Goal: Information Seeking & Learning: Find specific fact

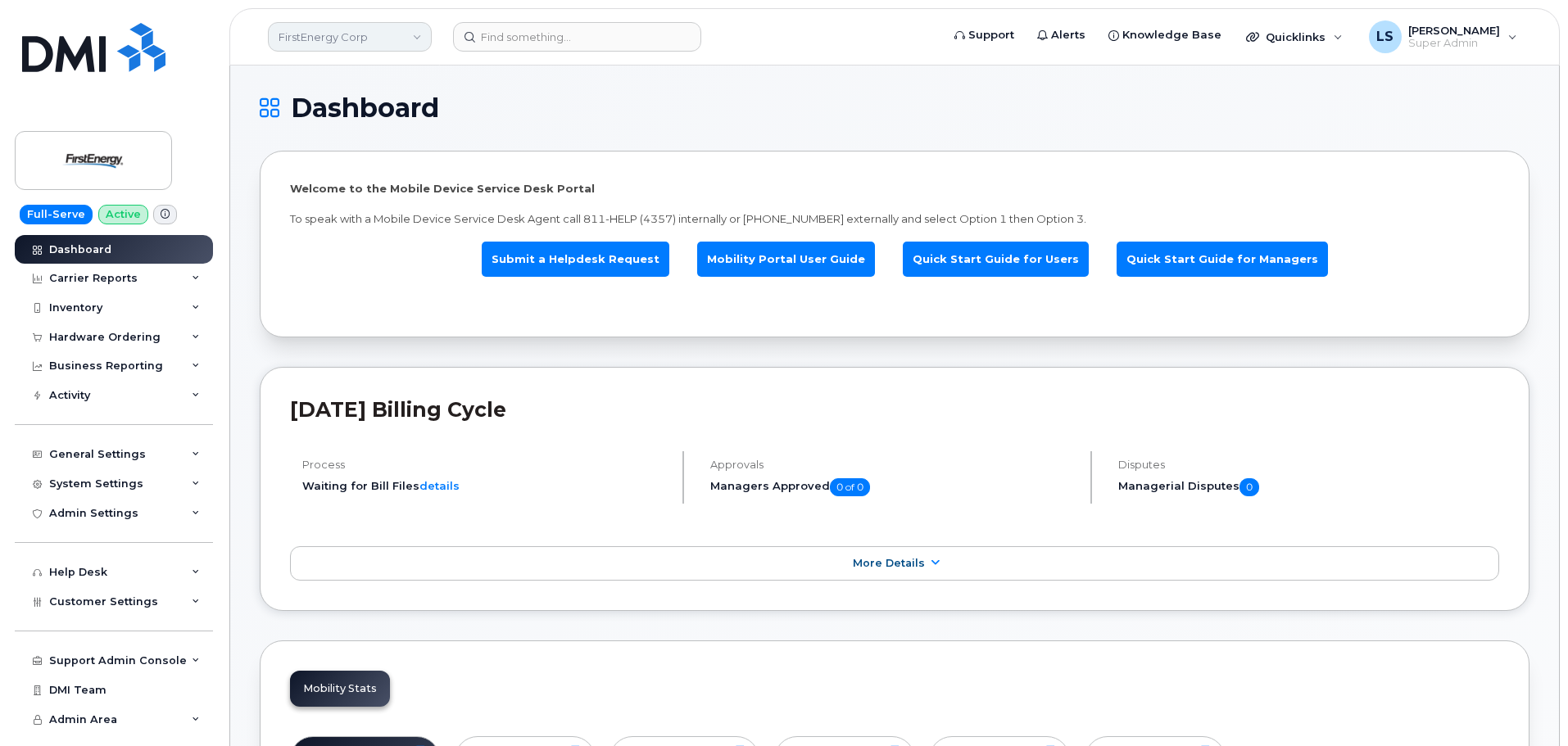
click at [351, 43] on link "FirstEnergy Corp" at bounding box center [350, 36] width 164 height 29
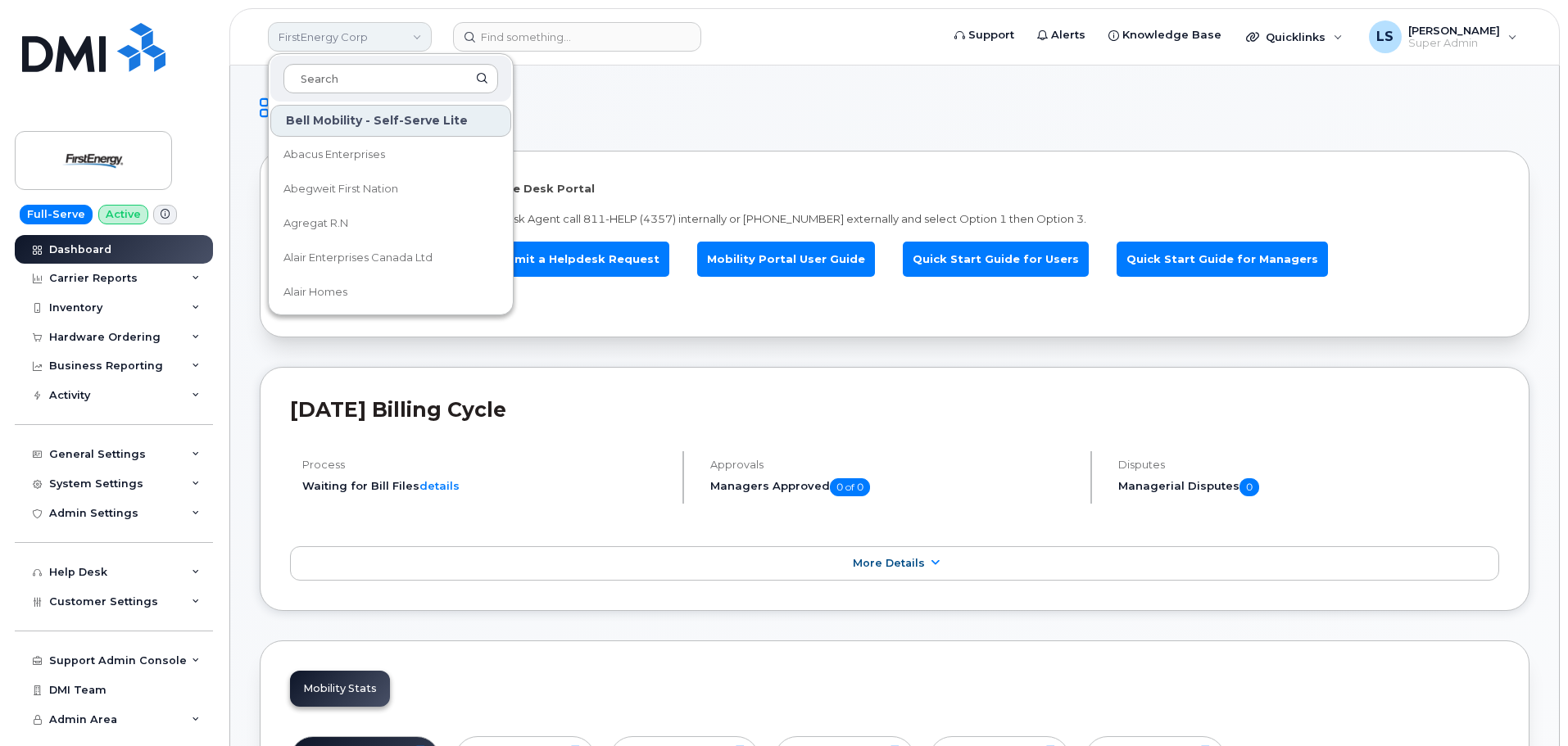
click at [357, 33] on link "FirstEnergy Corp" at bounding box center [350, 36] width 164 height 29
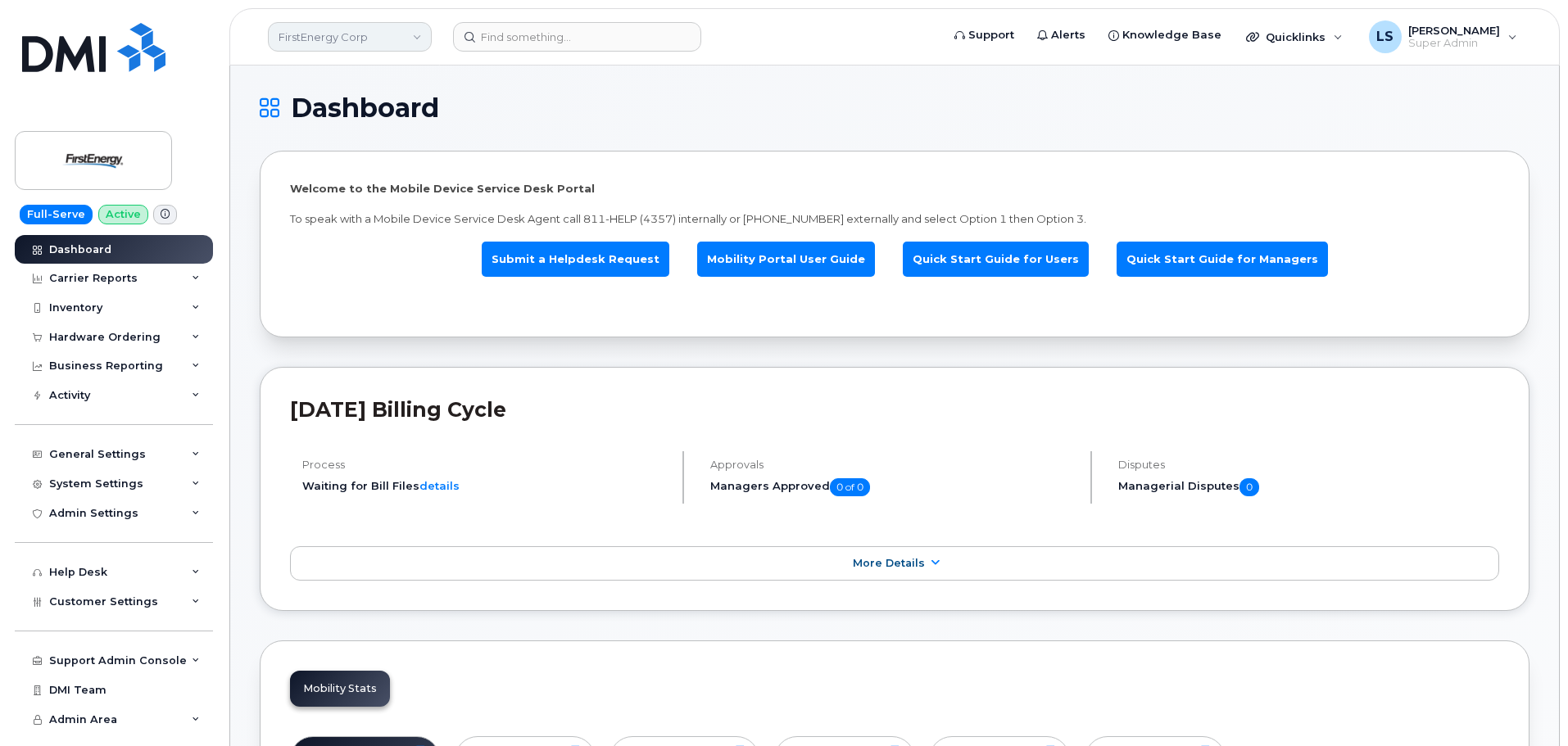
click at [342, 30] on link "FirstEnergy Corp" at bounding box center [350, 36] width 164 height 29
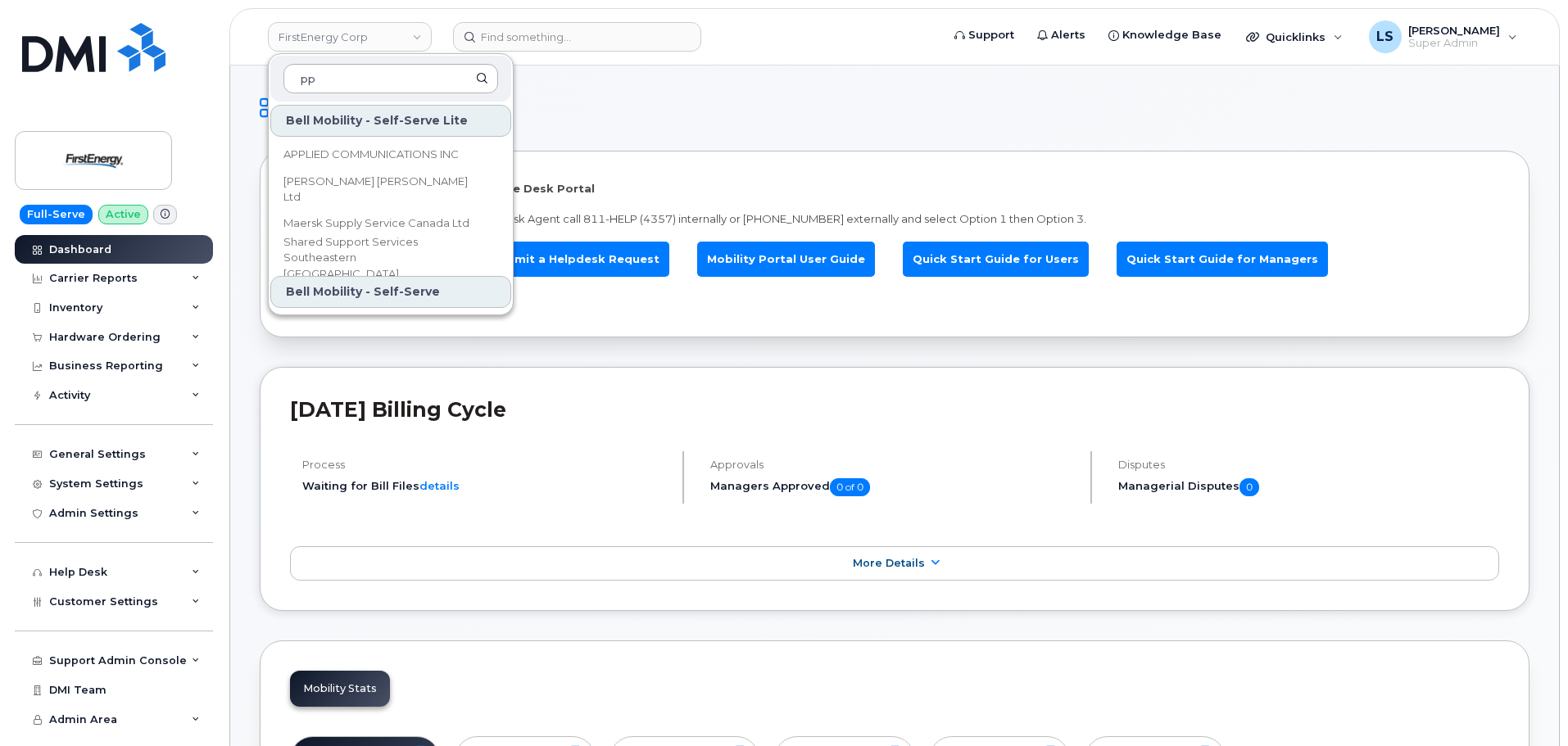
type input "p"
click at [627, 113] on h1 "Dashboard" at bounding box center [890, 108] width 1261 height 26
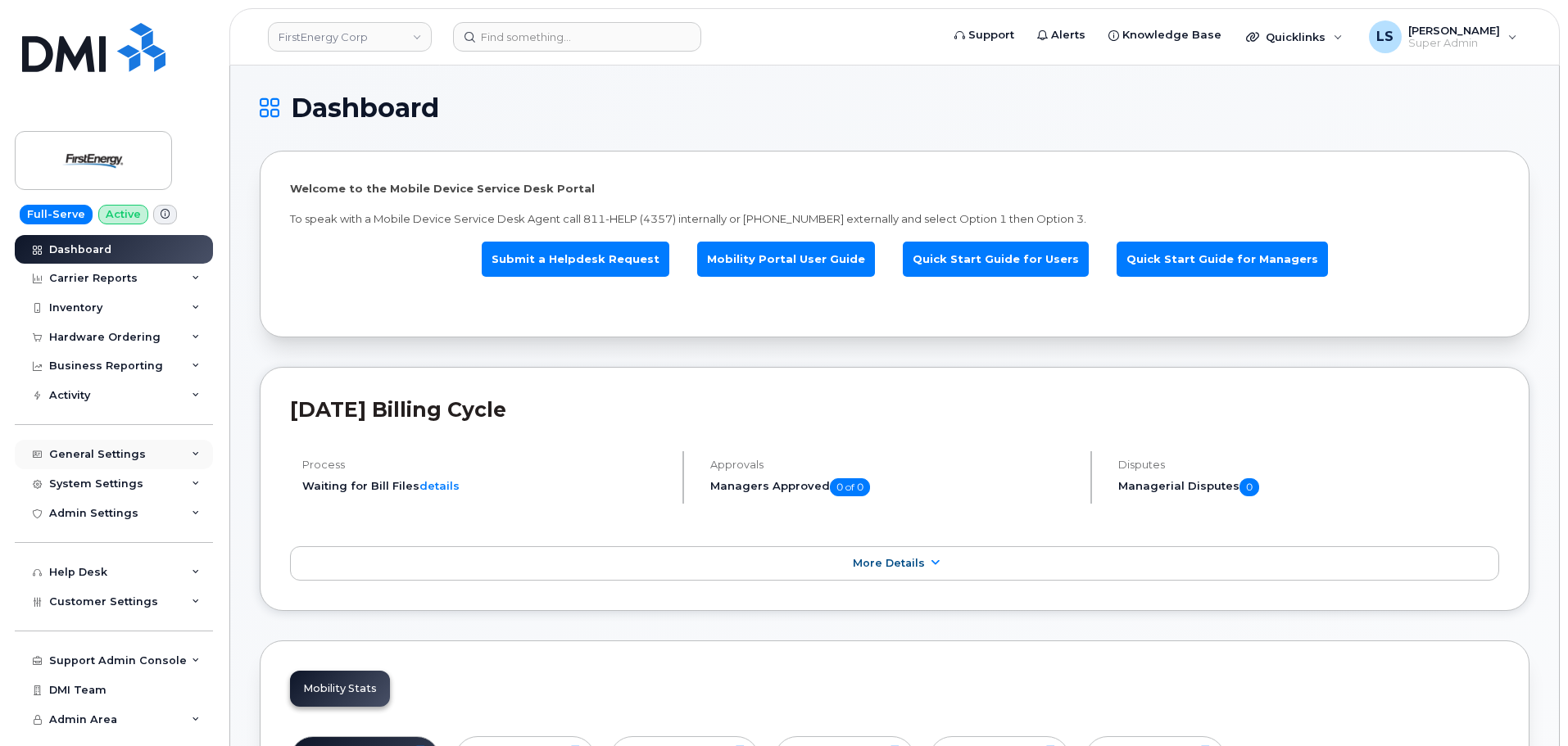
click at [171, 455] on div "General Settings" at bounding box center [114, 454] width 198 height 29
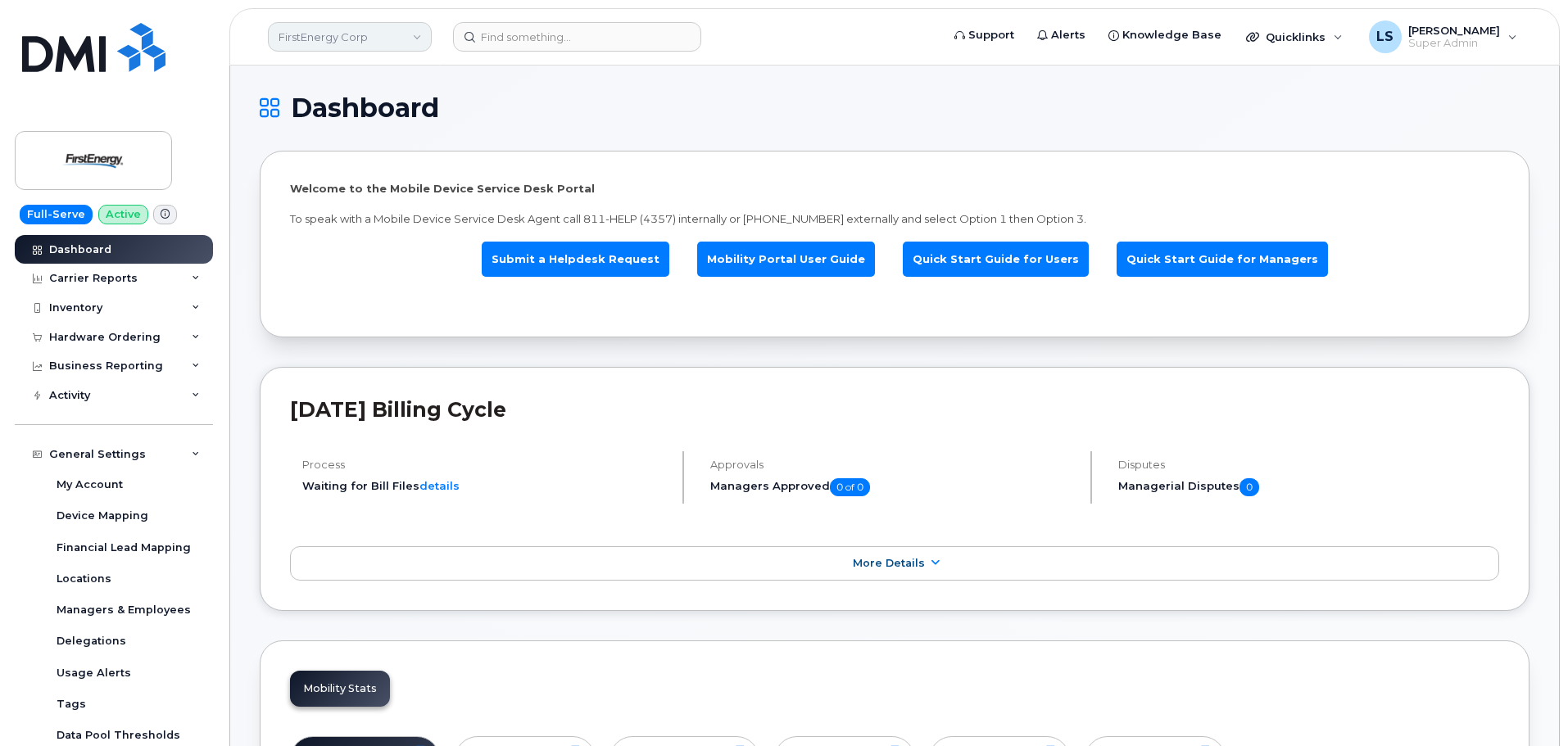
click at [321, 42] on link "FirstEnergy Corp" at bounding box center [350, 36] width 164 height 29
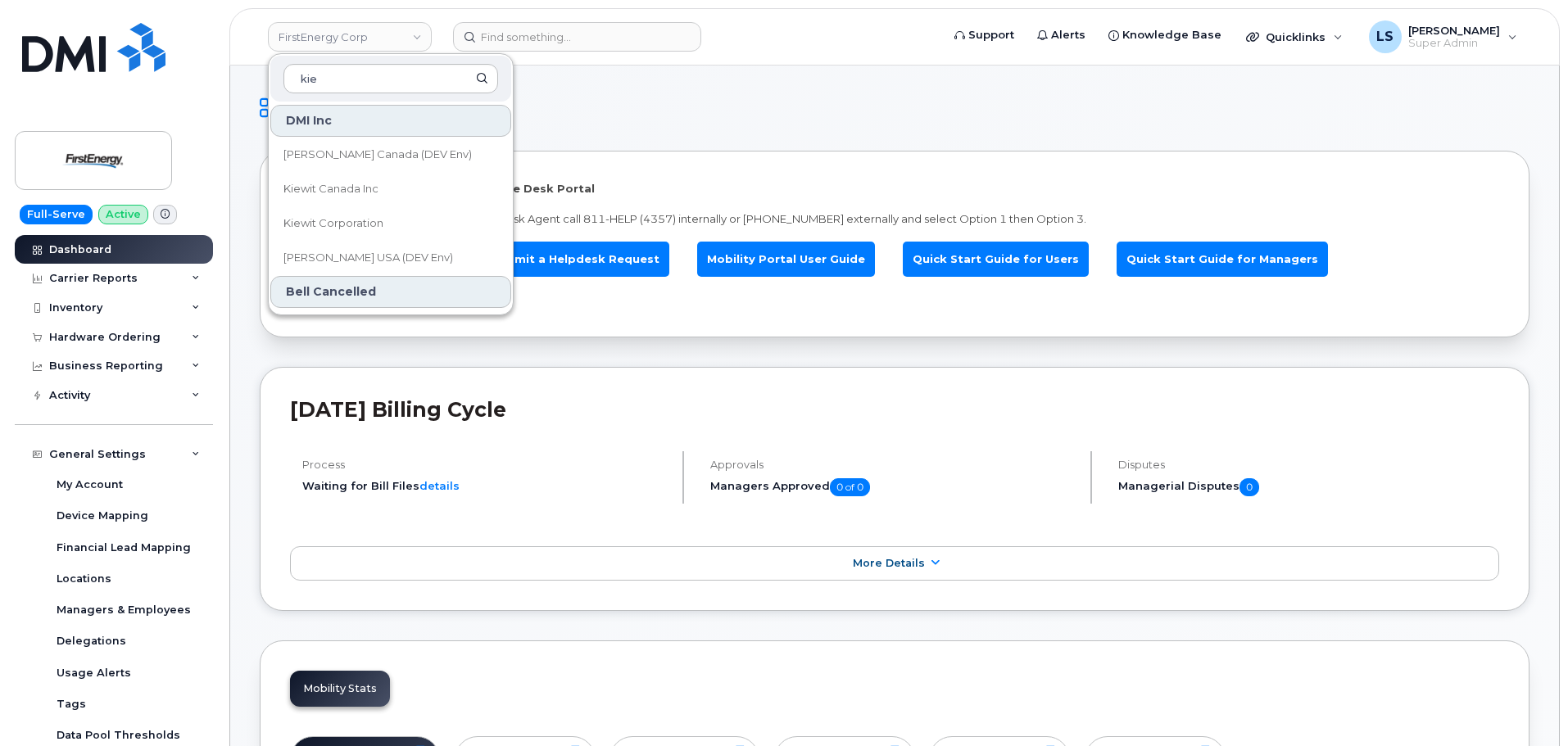
type input "kie"
click at [371, 220] on span "Kiewit Corporation" at bounding box center [333, 223] width 100 height 16
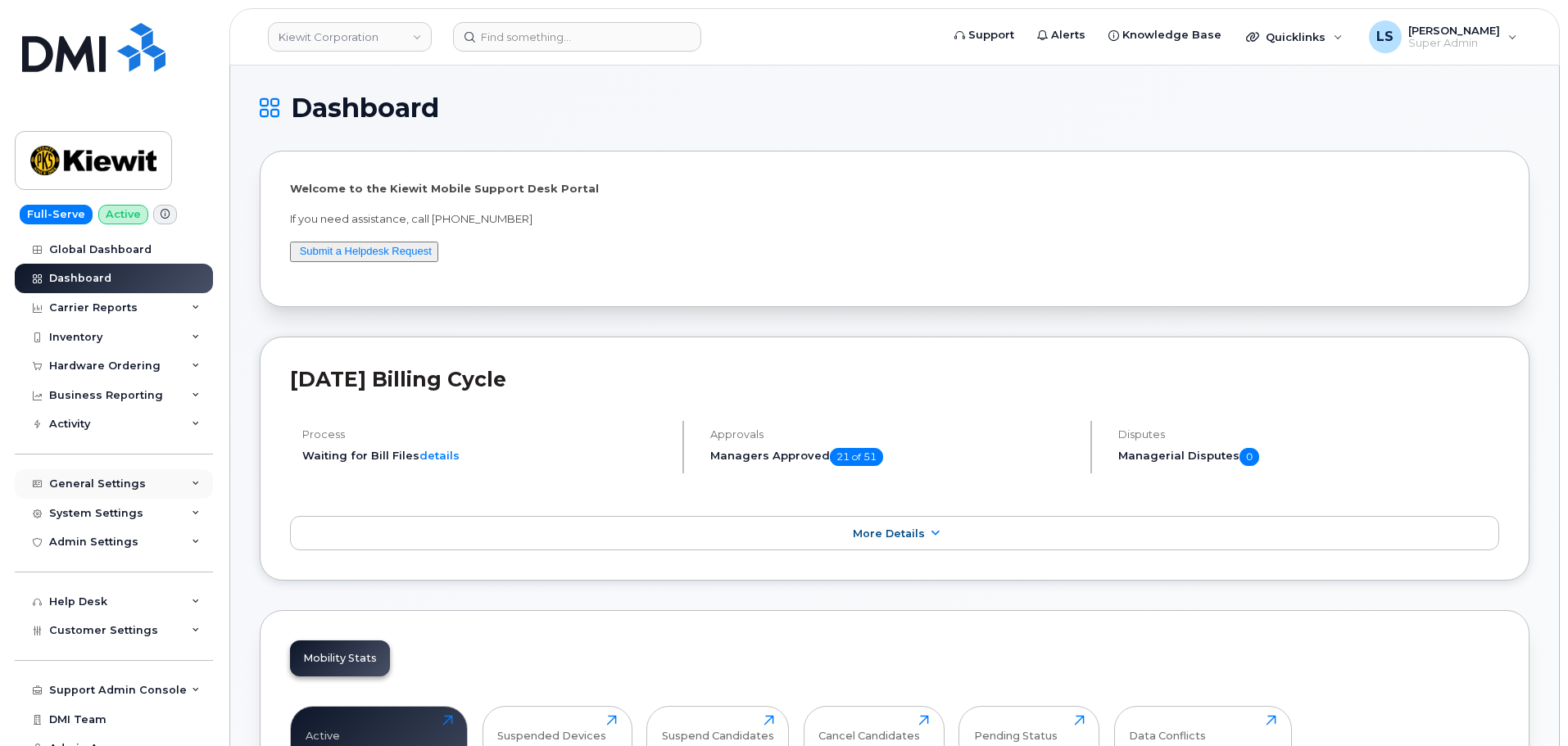
click at [148, 479] on div "General Settings" at bounding box center [114, 483] width 198 height 29
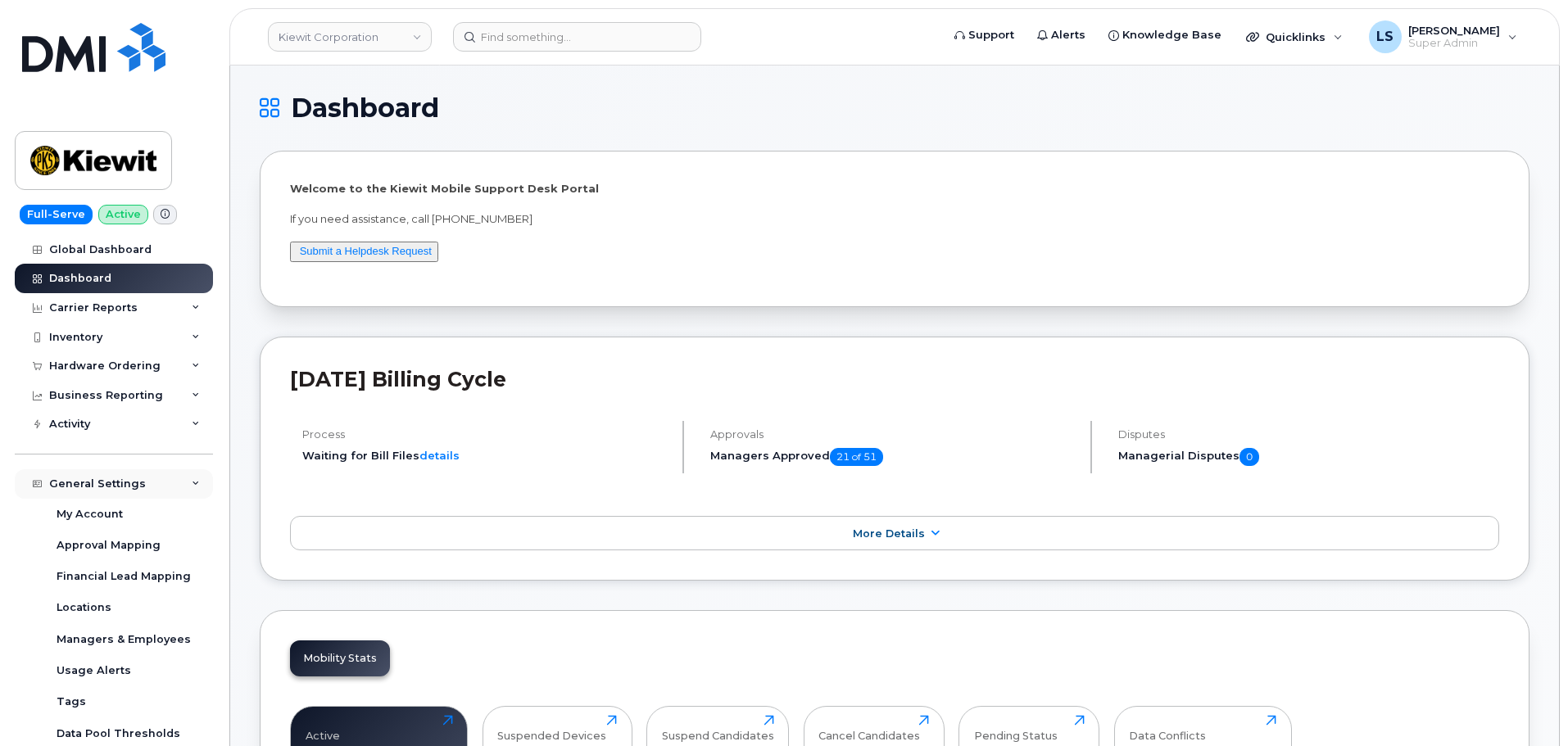
click at [158, 482] on div "General Settings" at bounding box center [114, 483] width 198 height 29
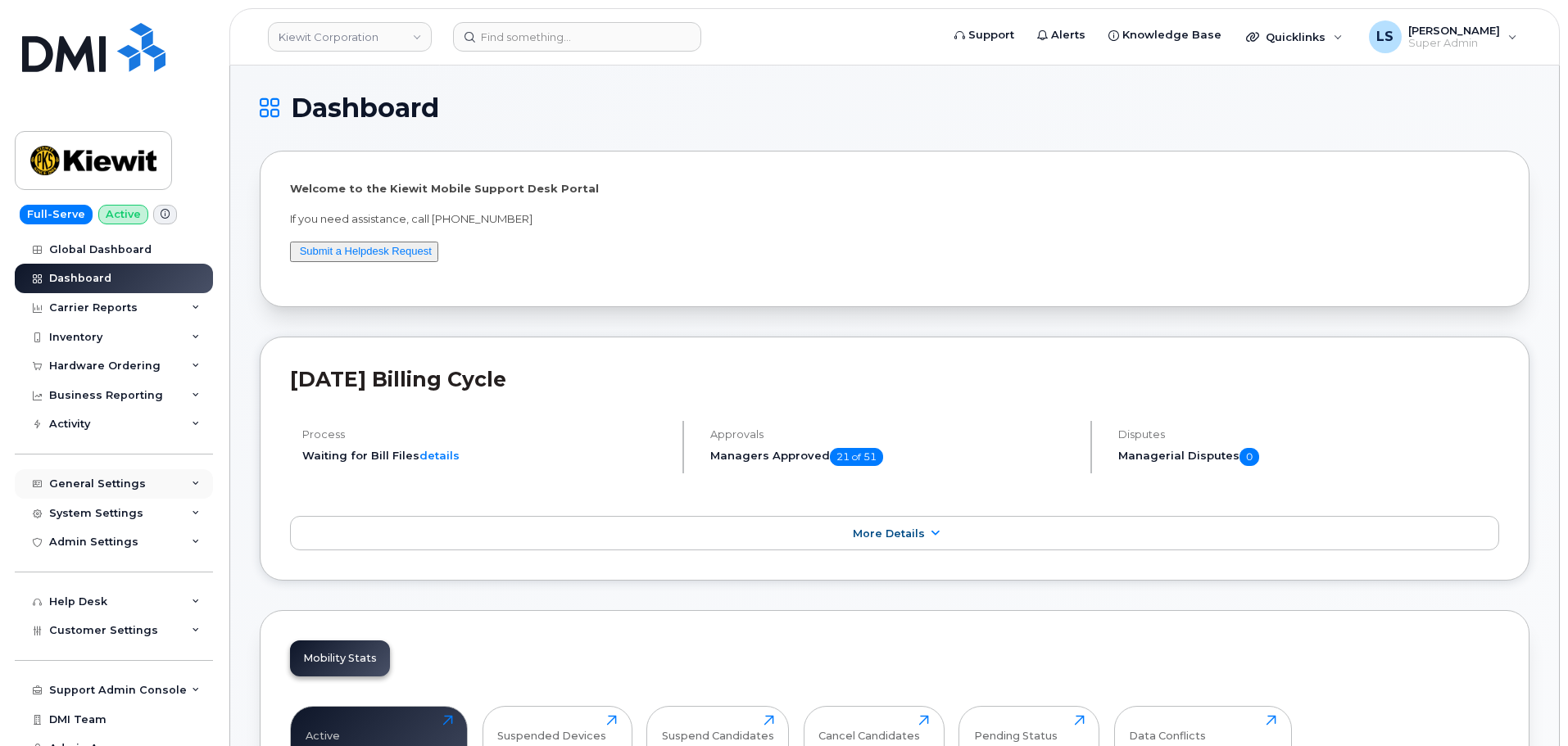
click at [156, 481] on div "General Settings" at bounding box center [114, 483] width 198 height 29
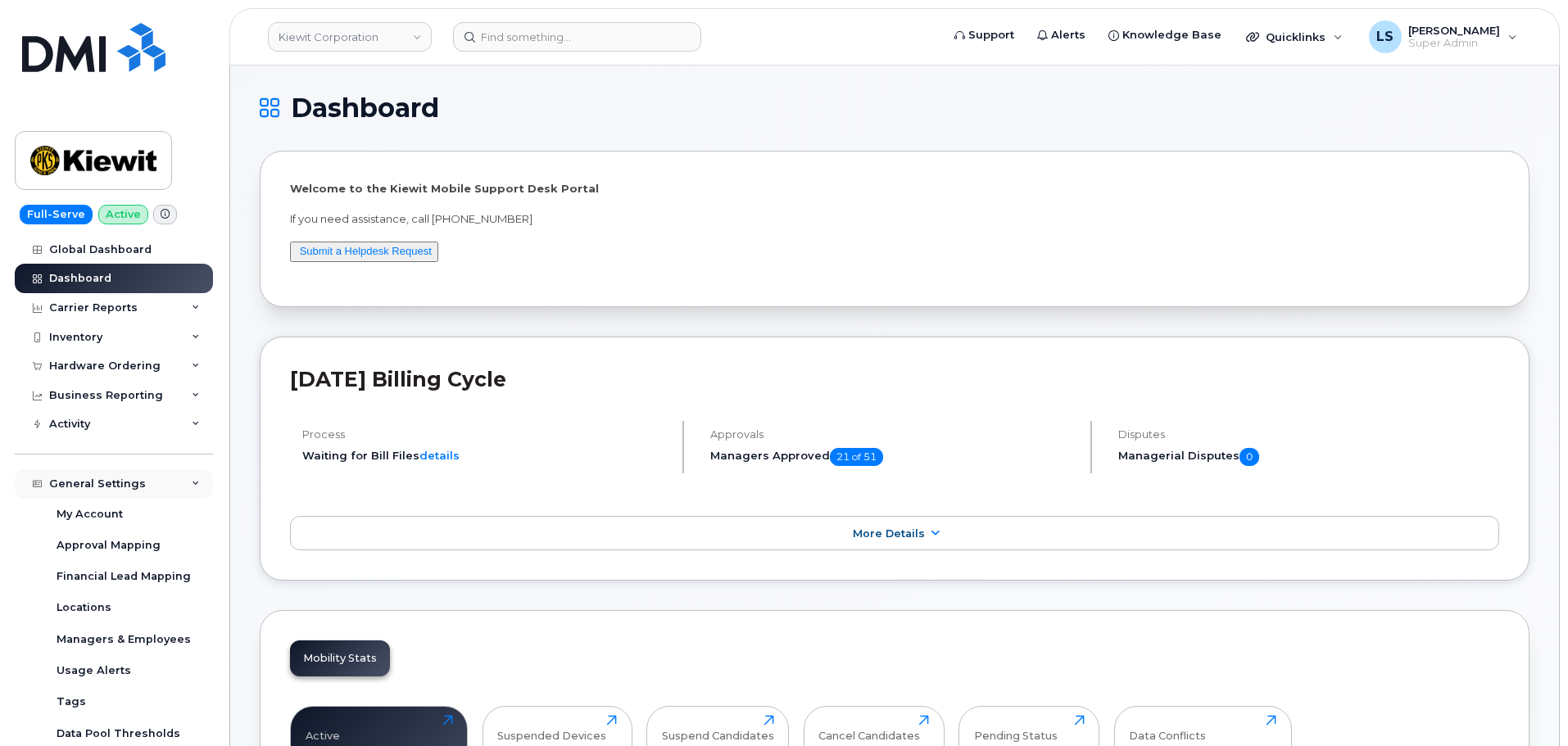
click at [150, 490] on div "General Settings" at bounding box center [114, 483] width 198 height 29
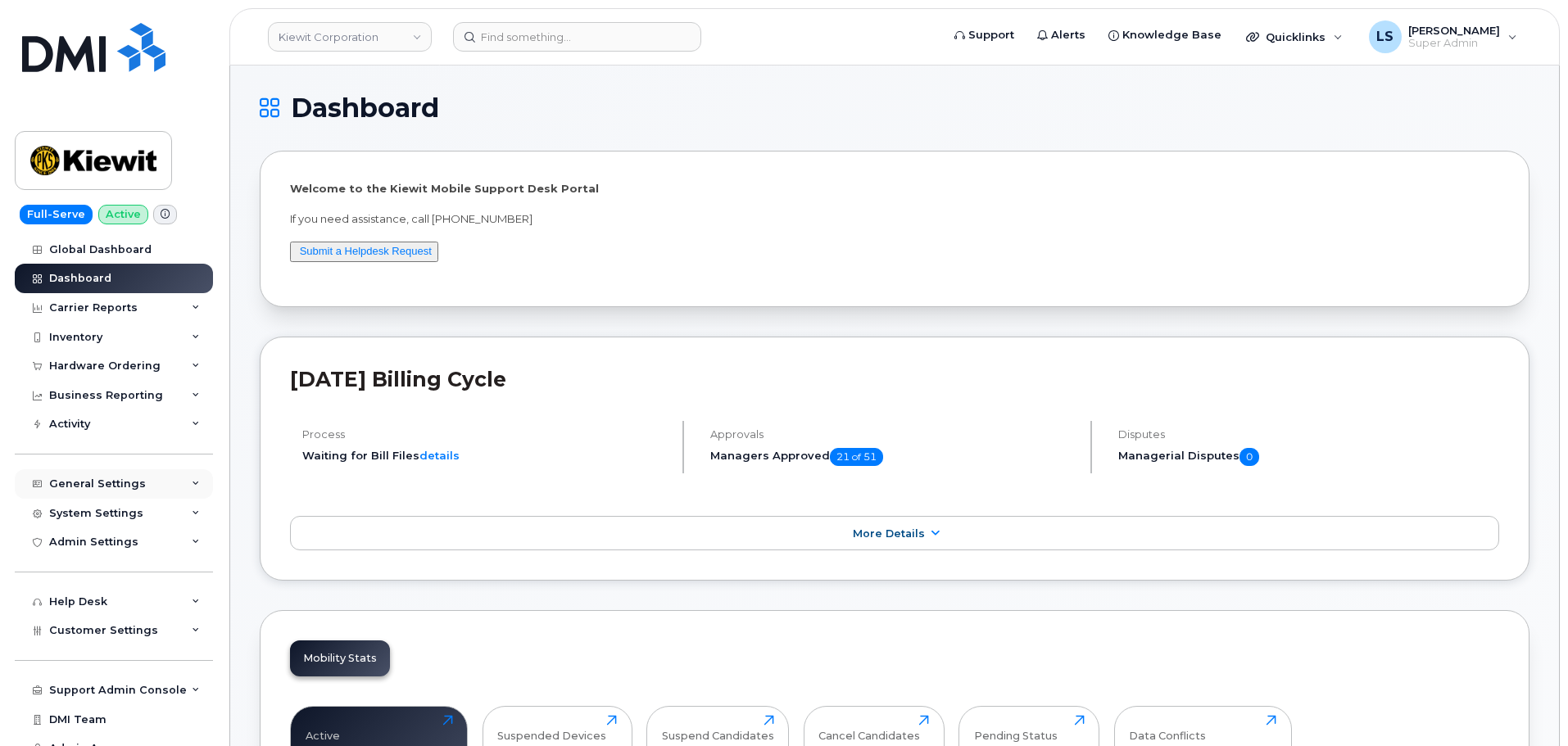
click at [146, 489] on div "General Settings" at bounding box center [114, 483] width 198 height 29
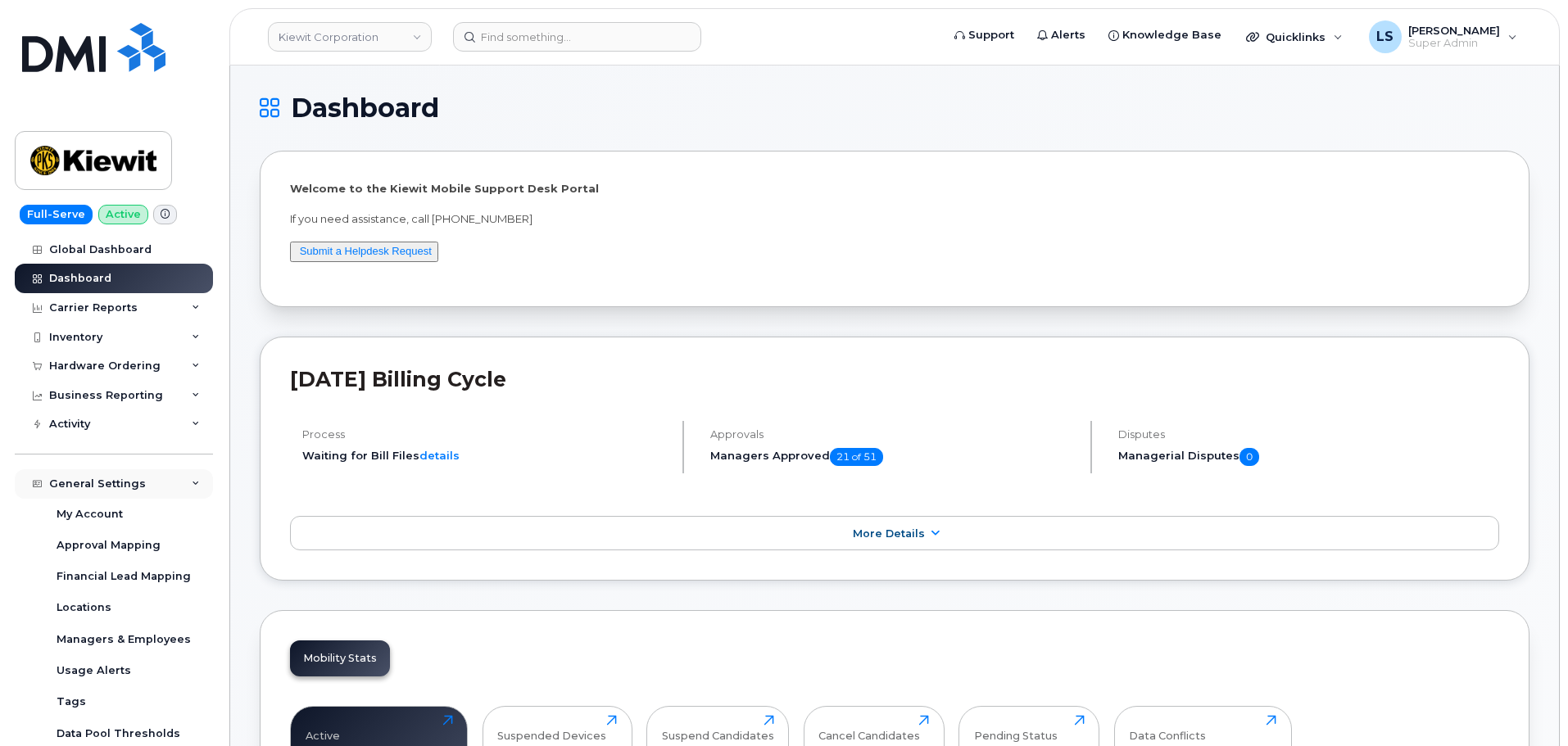
click at [139, 483] on div "General Settings" at bounding box center [114, 483] width 198 height 29
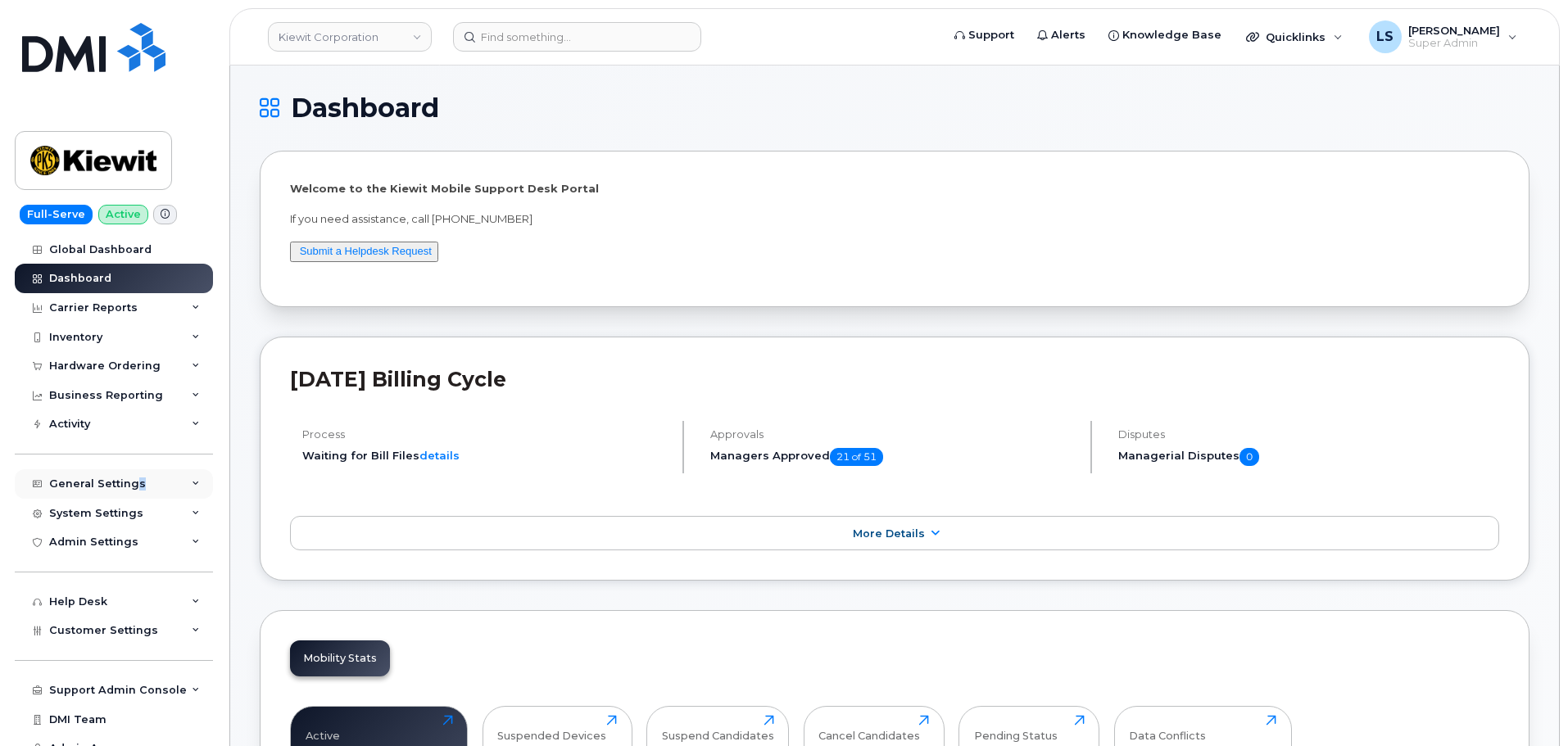
click at [135, 487] on div "General Settings" at bounding box center [97, 484] width 97 height 13
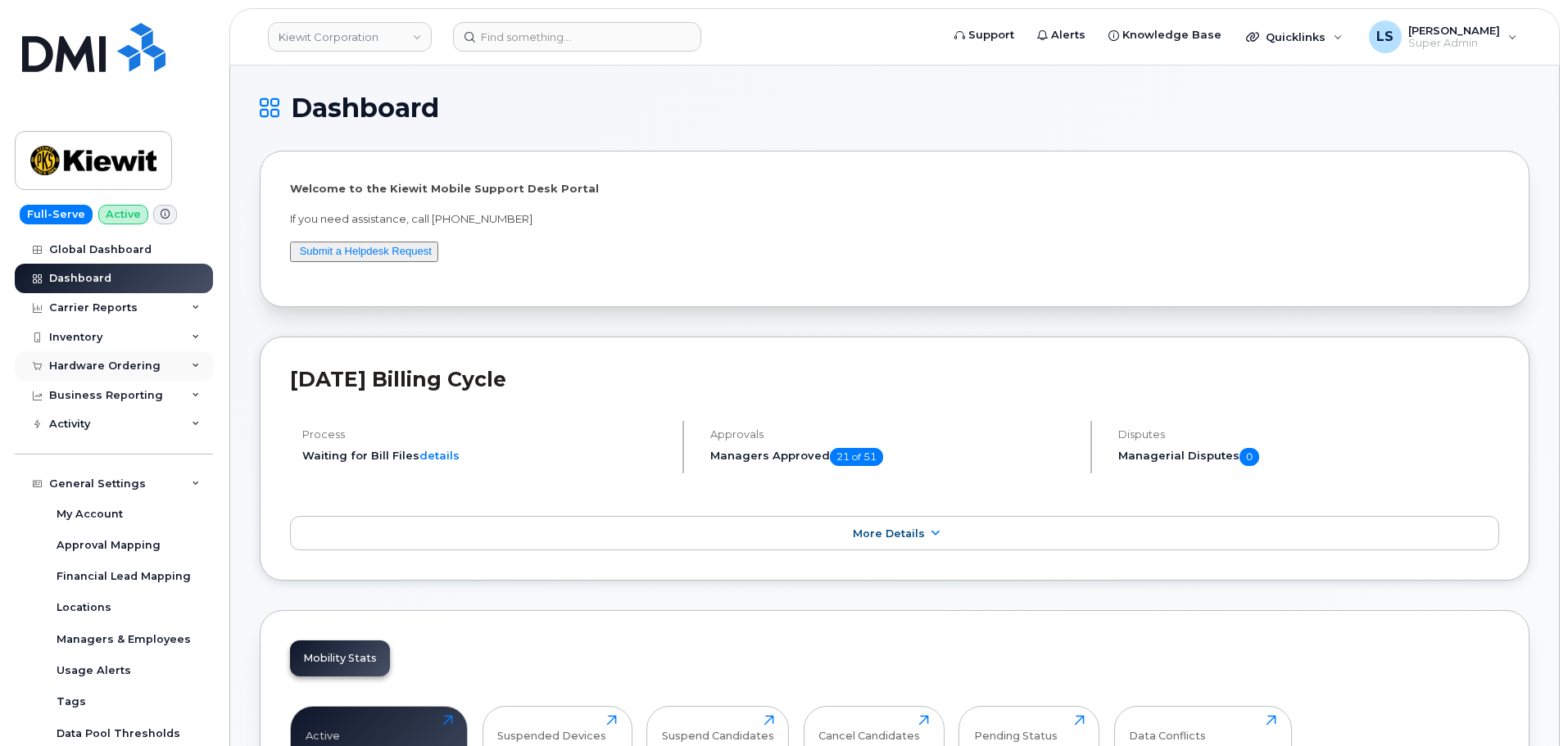
click at [158, 361] on div "Hardware Ordering" at bounding box center [114, 366] width 198 height 29
click at [163, 368] on div "Hardware Ordering" at bounding box center [114, 366] width 198 height 29
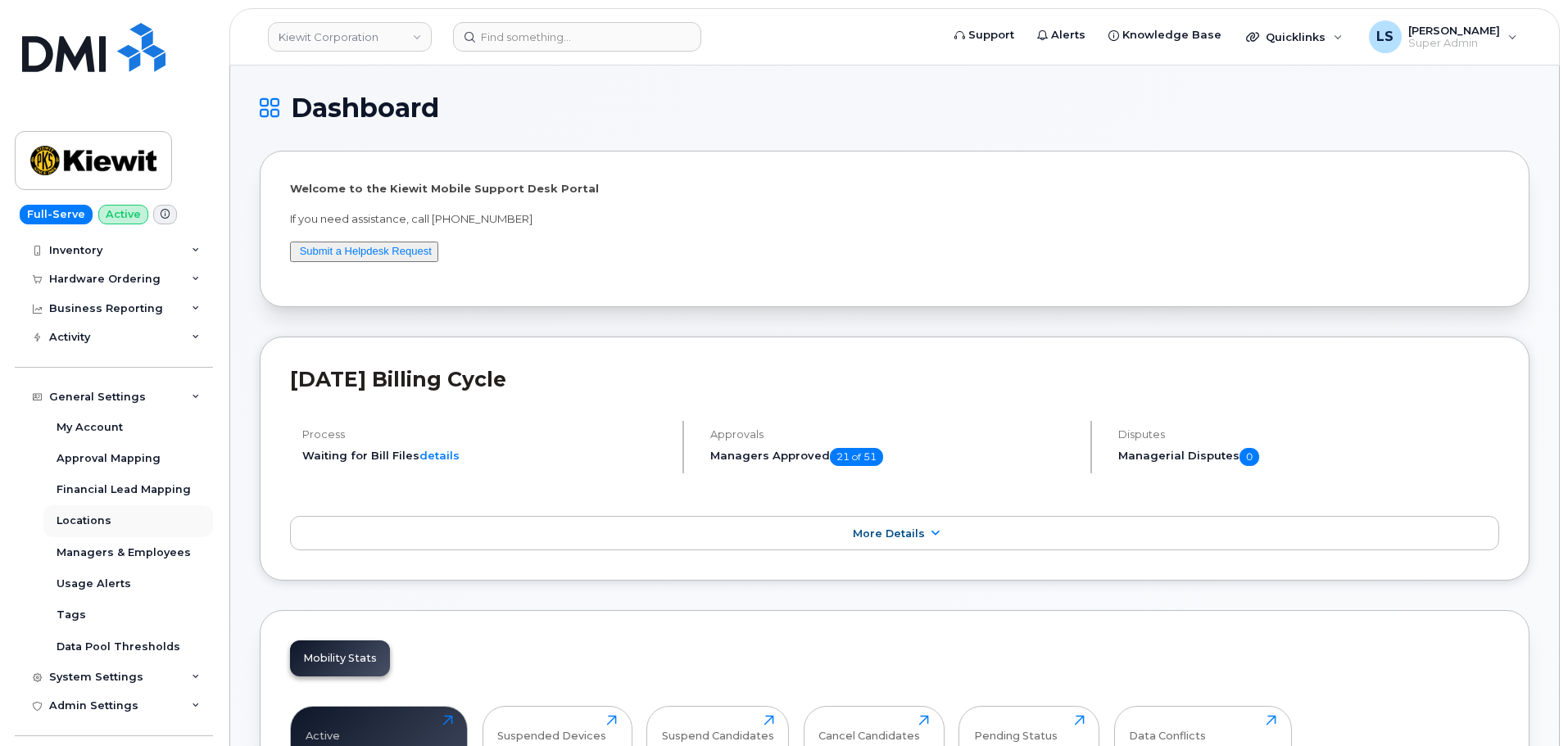
scroll to position [164, 0]
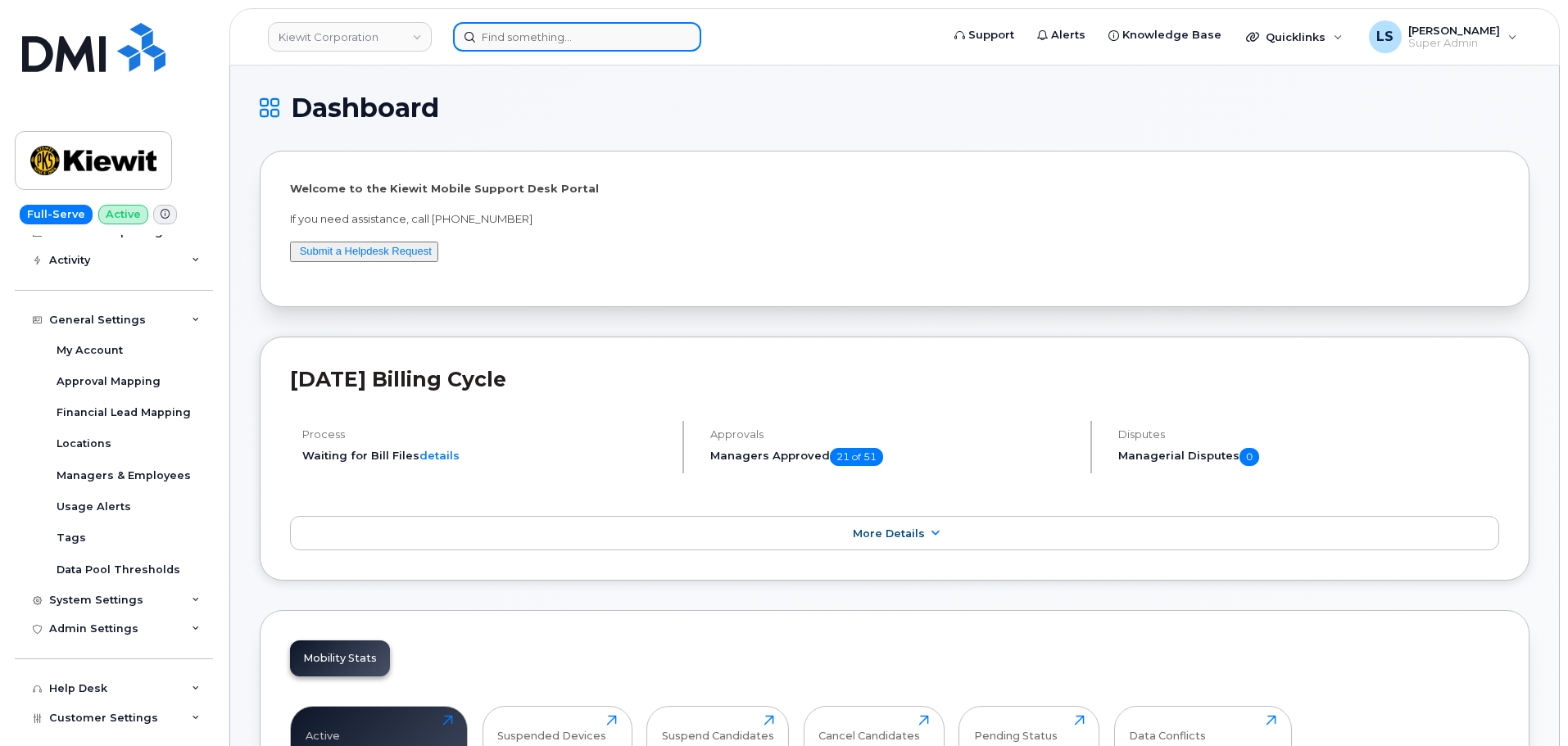
drag, startPoint x: 533, startPoint y: 36, endPoint x: 521, endPoint y: 35, distance: 12.0
click at [525, 35] on input at bounding box center [577, 36] width 248 height 29
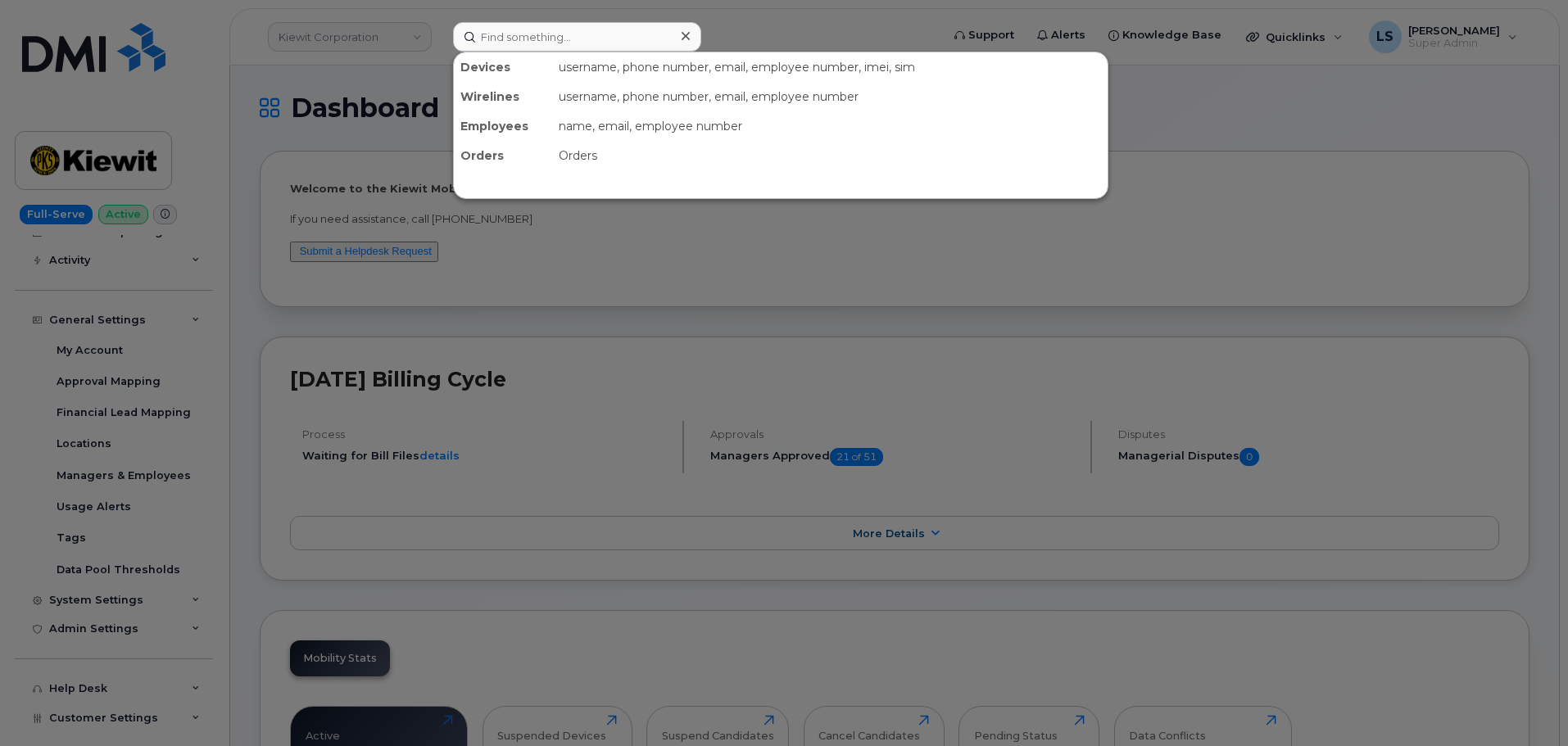
click at [1263, 263] on div at bounding box center [784, 373] width 1568 height 746
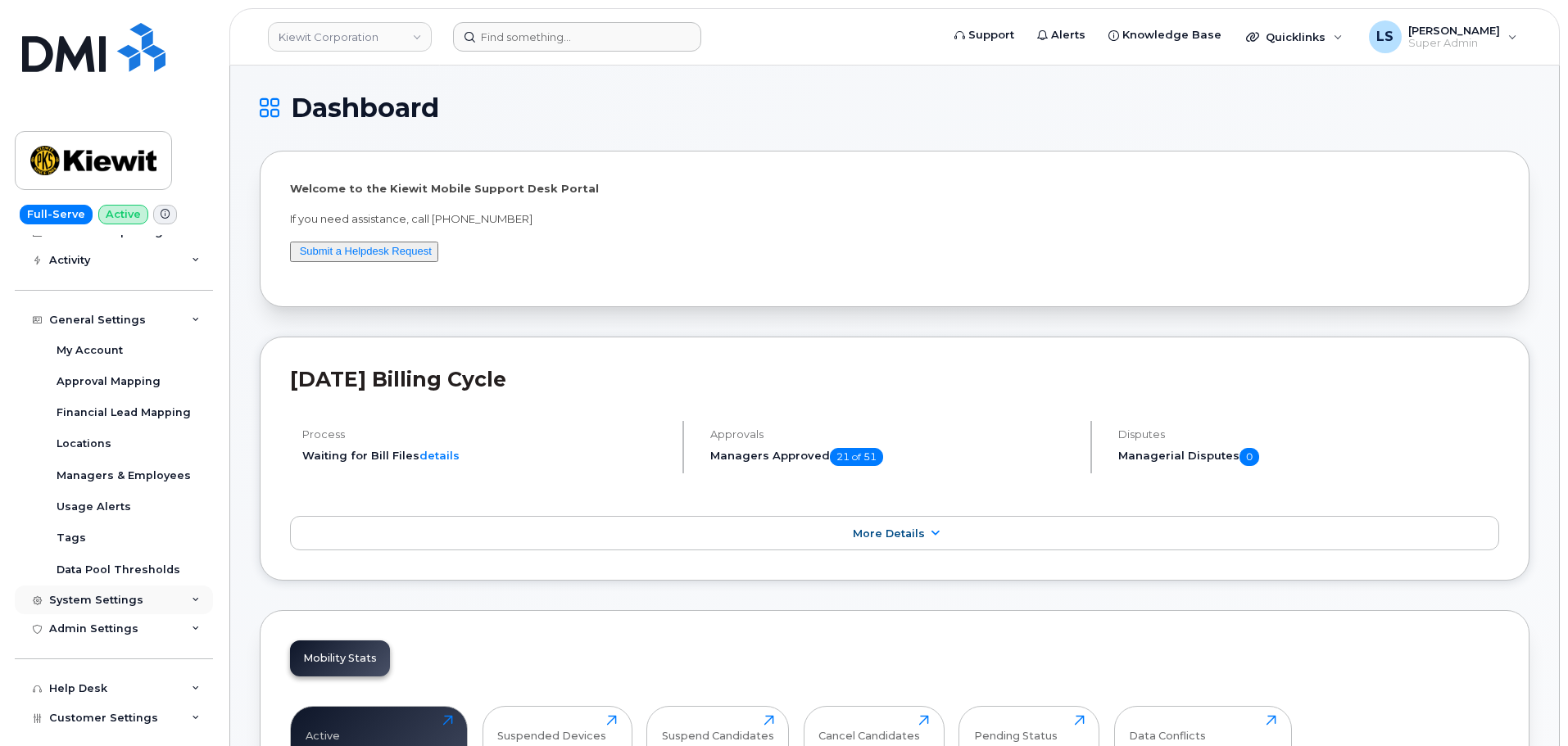
click at [164, 603] on div "System Settings" at bounding box center [114, 600] width 198 height 29
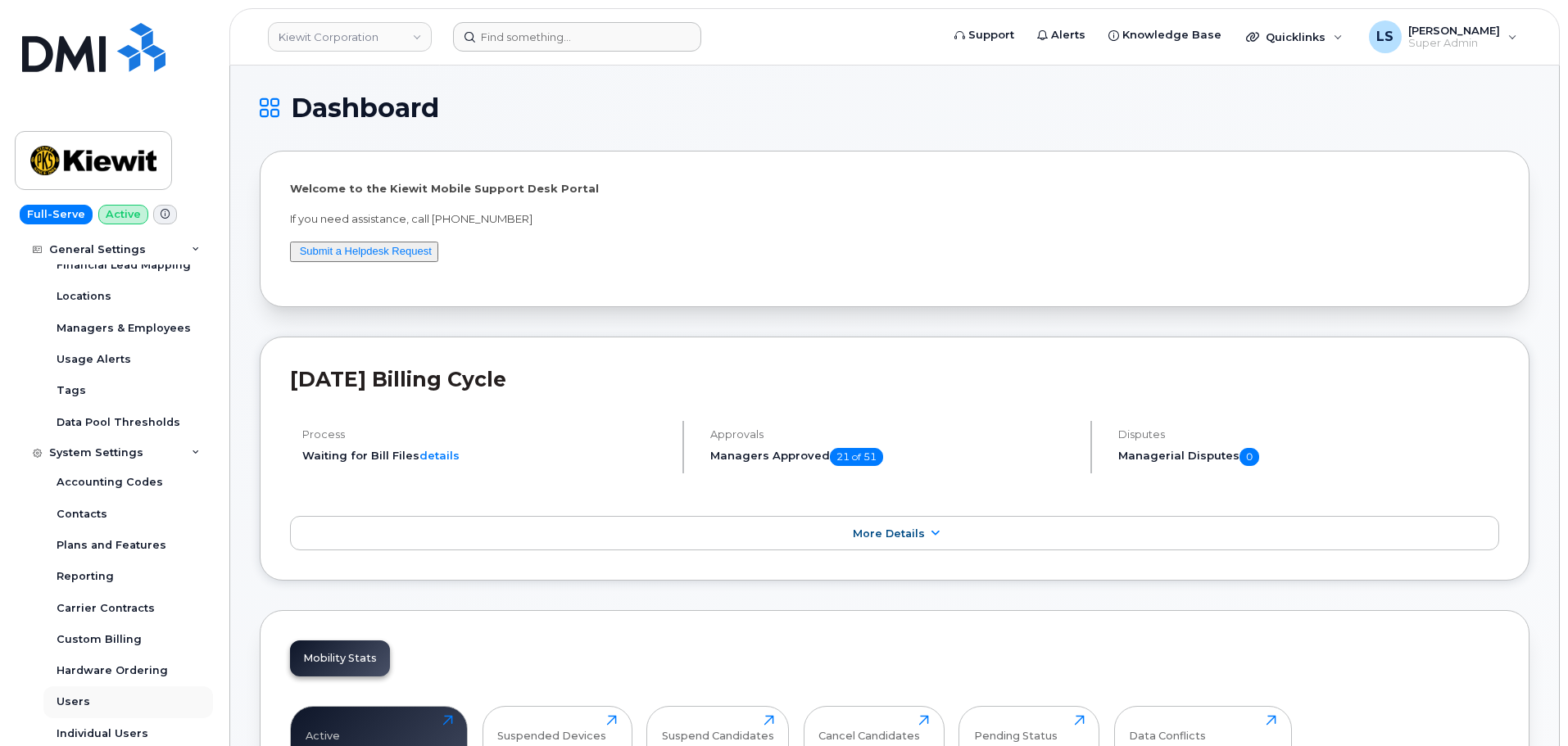
scroll to position [409, 0]
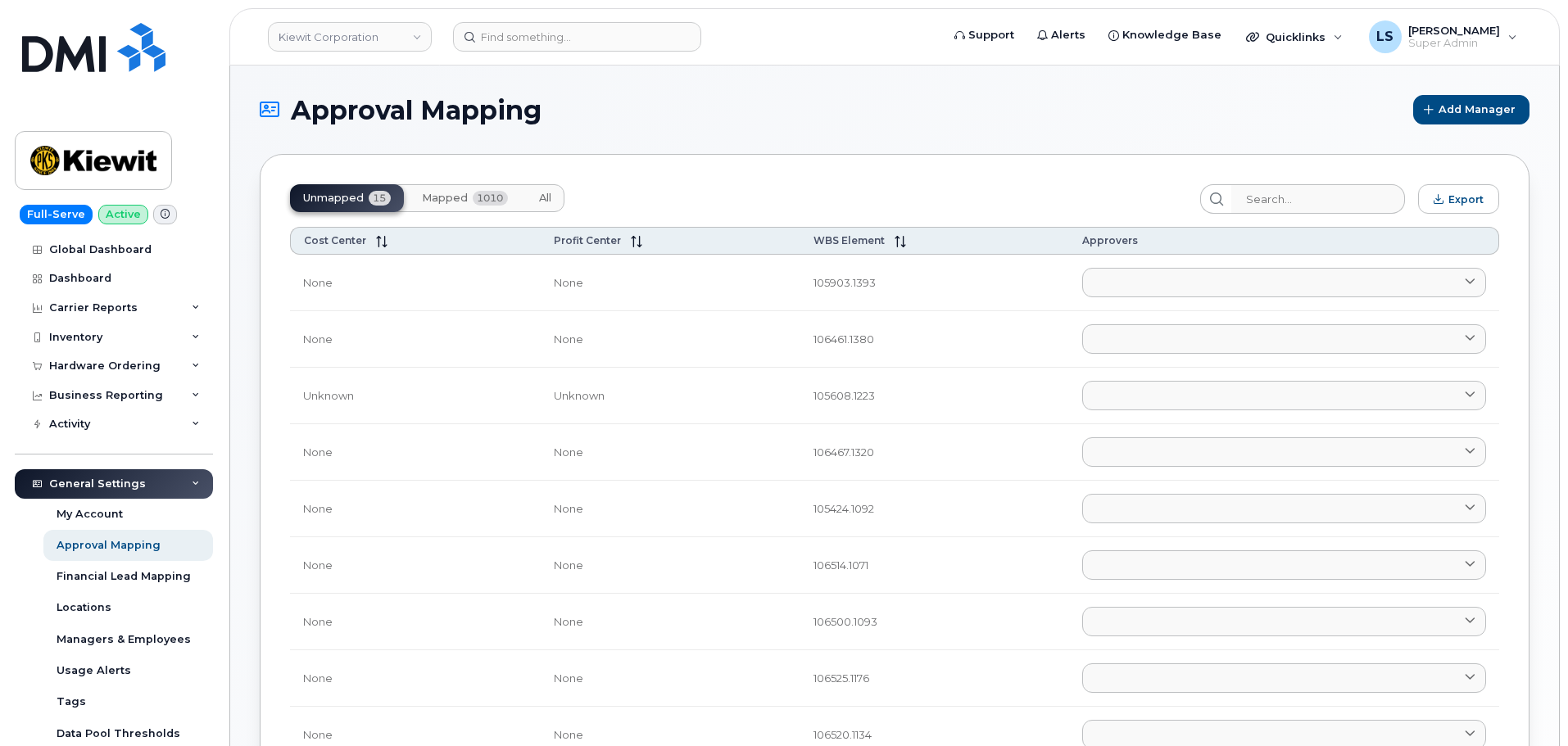
click at [554, 200] on button "All" at bounding box center [545, 198] width 38 height 28
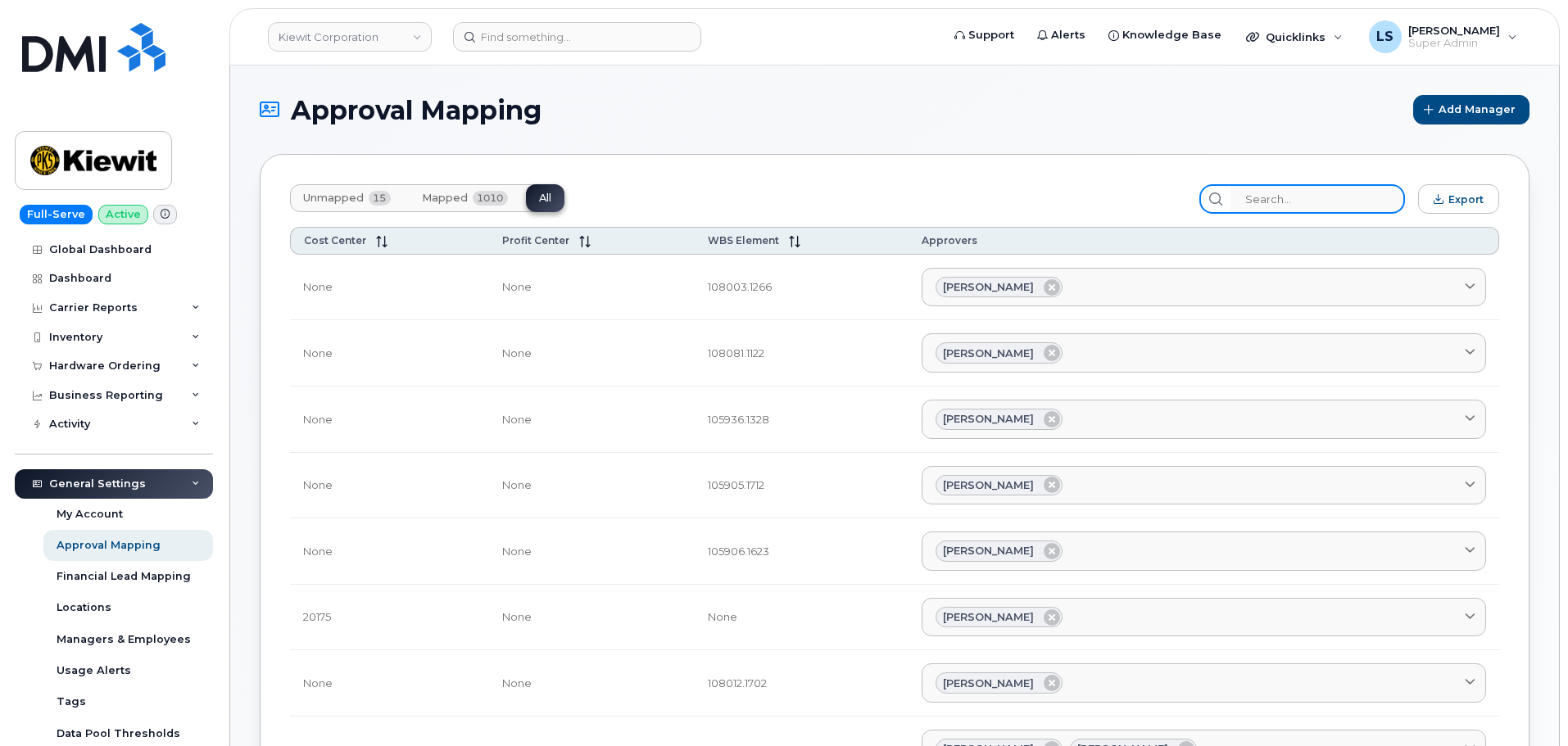
click at [1277, 203] on input "search" at bounding box center [1317, 199] width 174 height 29
paste input "110200.1990"
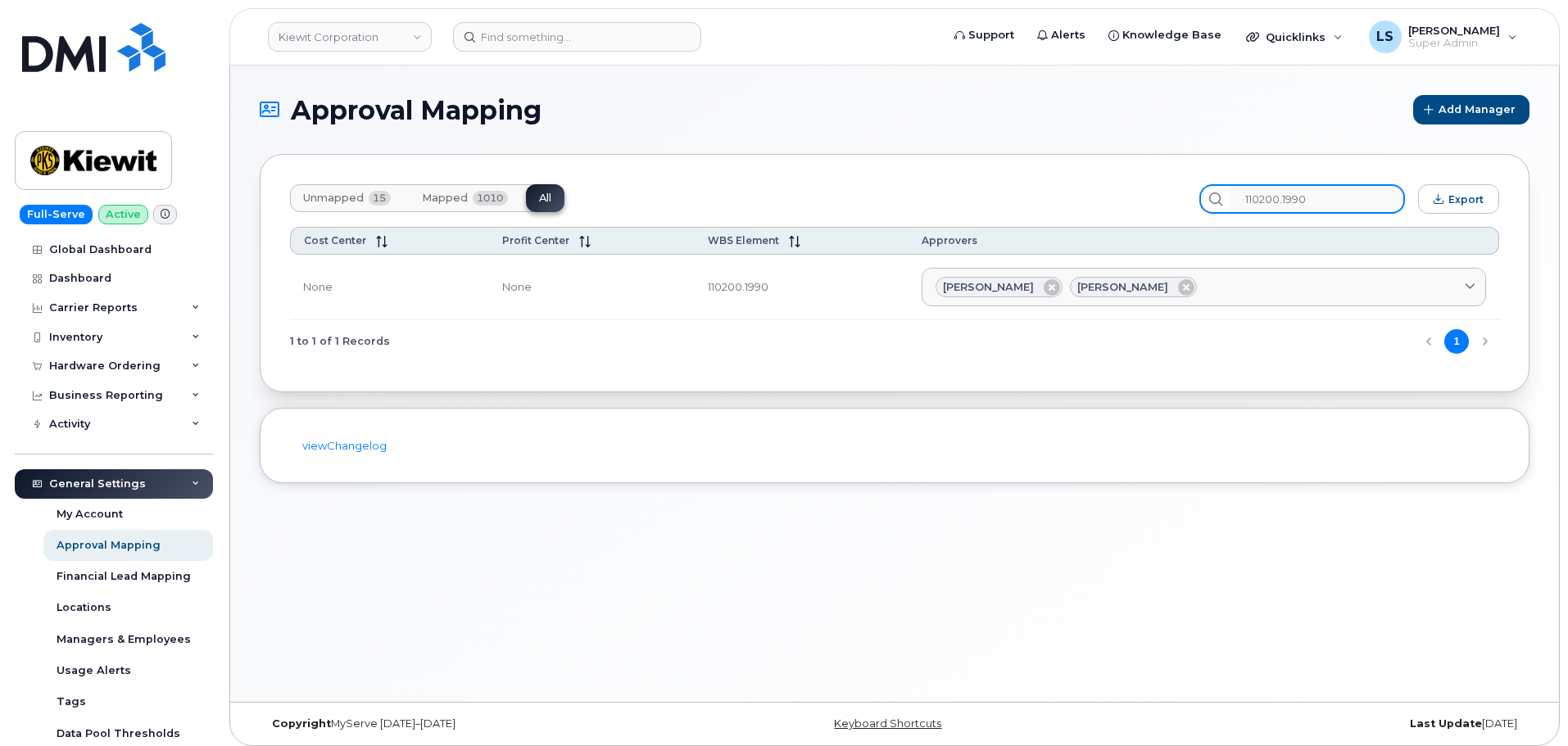
drag, startPoint x: 1334, startPoint y: 202, endPoint x: 1106, endPoint y: 191, distance: 228.3
click at [1116, 191] on div "Unmapped 15 Mapped 1010 All 110200.1990 Export" at bounding box center [894, 199] width 1209 height 29
paste input "81.1356"
type input "110281.1356"
click at [1016, 129] on section "Approval Mapping Add Manager Unmapped 15 Mapped 1010 All 110281.1356 Export Cos…" at bounding box center [894, 289] width 1270 height 388
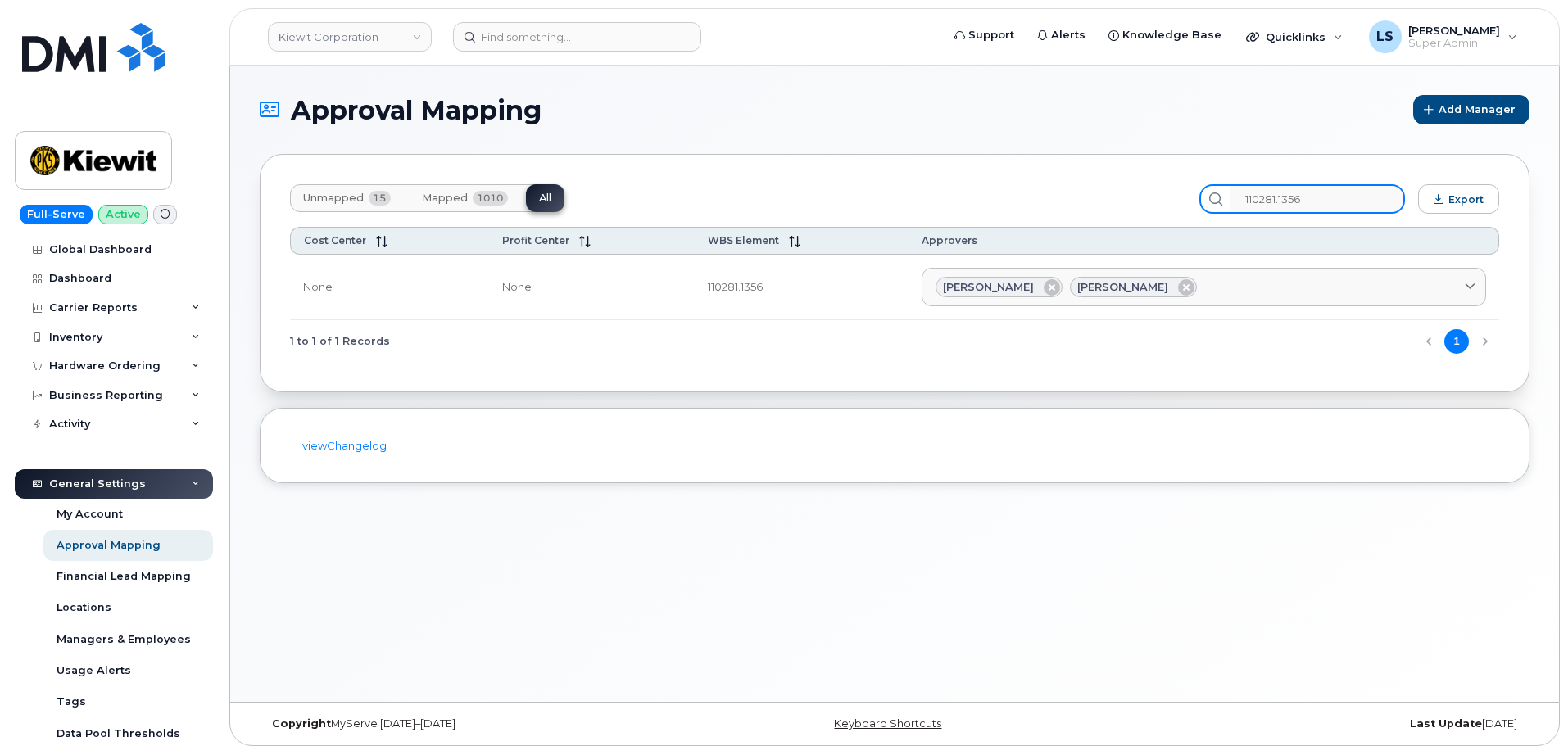
click at [1343, 195] on input "110281.1356" at bounding box center [1317, 199] width 174 height 29
click at [786, 193] on div "Unmapped 15 Mapped 1010 All" at bounding box center [739, 199] width 897 height 29
drag, startPoint x: 1353, startPoint y: 200, endPoint x: 1216, endPoint y: 209, distance: 137.3
click at [1221, 207] on div "110281.1356" at bounding box center [1301, 199] width 206 height 29
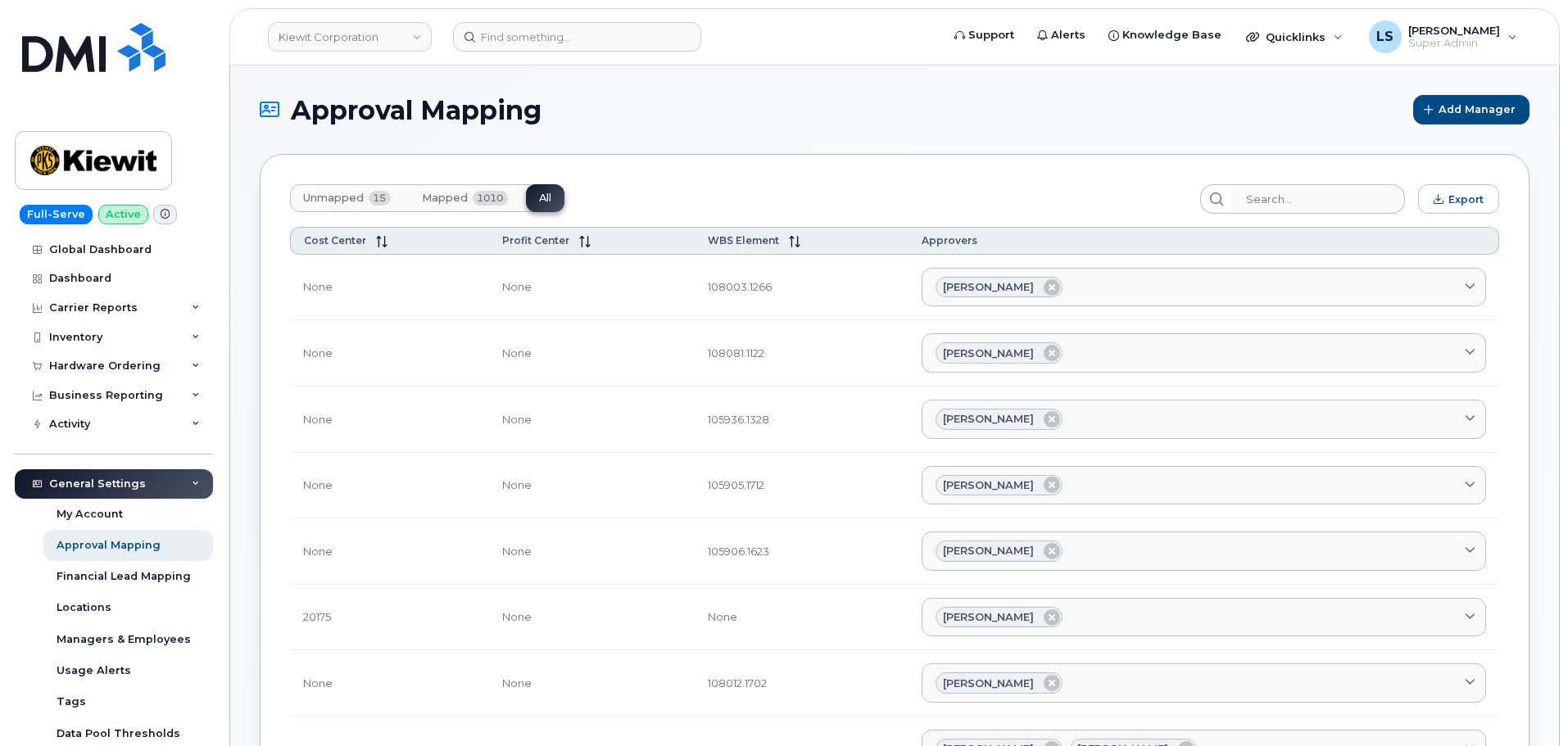
drag, startPoint x: 1063, startPoint y: 143, endPoint x: 1200, endPoint y: 207, distance: 151.2
click at [1315, 184] on input "search" at bounding box center [1317, 199] width 174 height 29
click at [562, 20] on header "Kiewit Corporation Support Alerts Knowledge Base Quicklinks Suspend / Cancel De…" at bounding box center [894, 36] width 1330 height 57
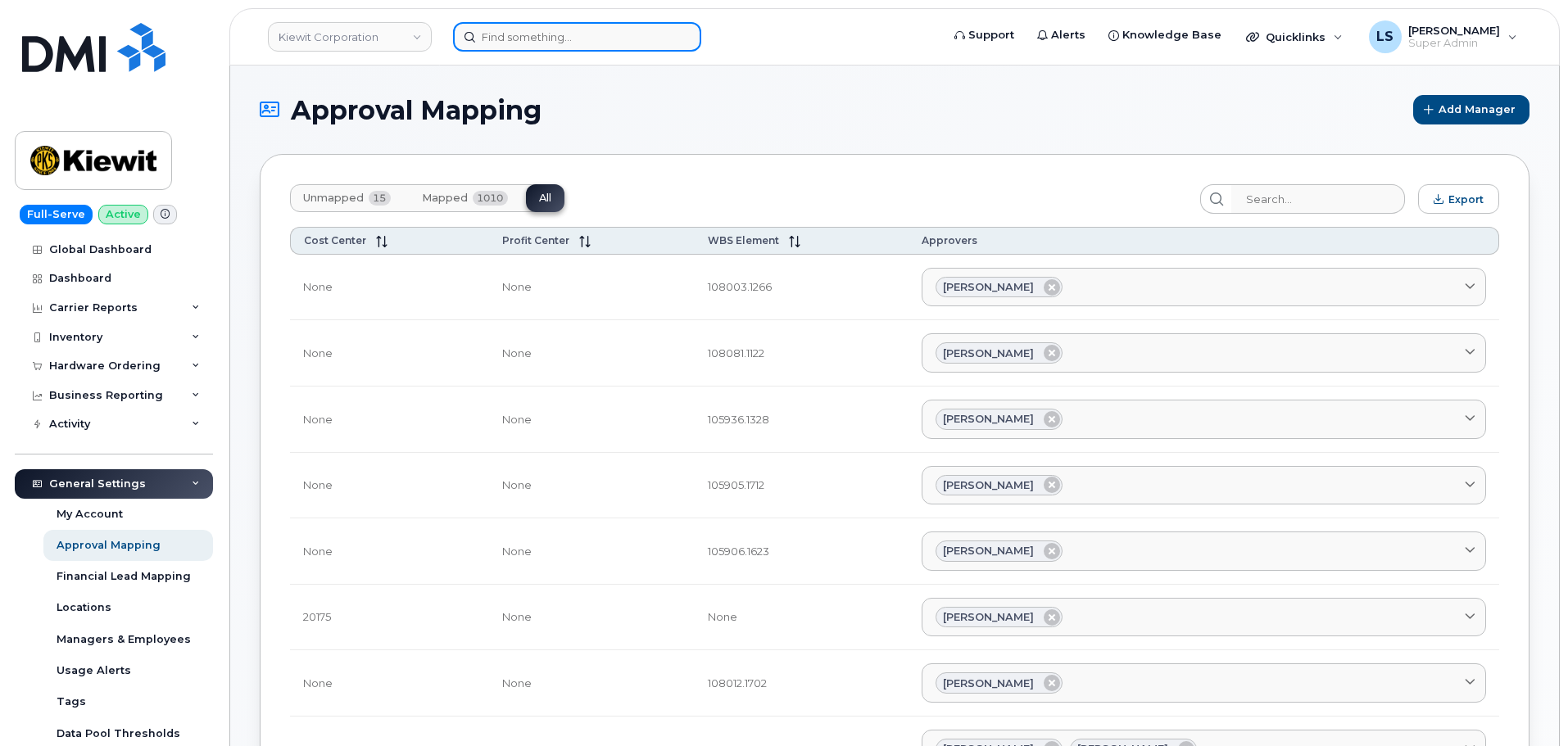
click at [570, 33] on input at bounding box center [577, 36] width 248 height 29
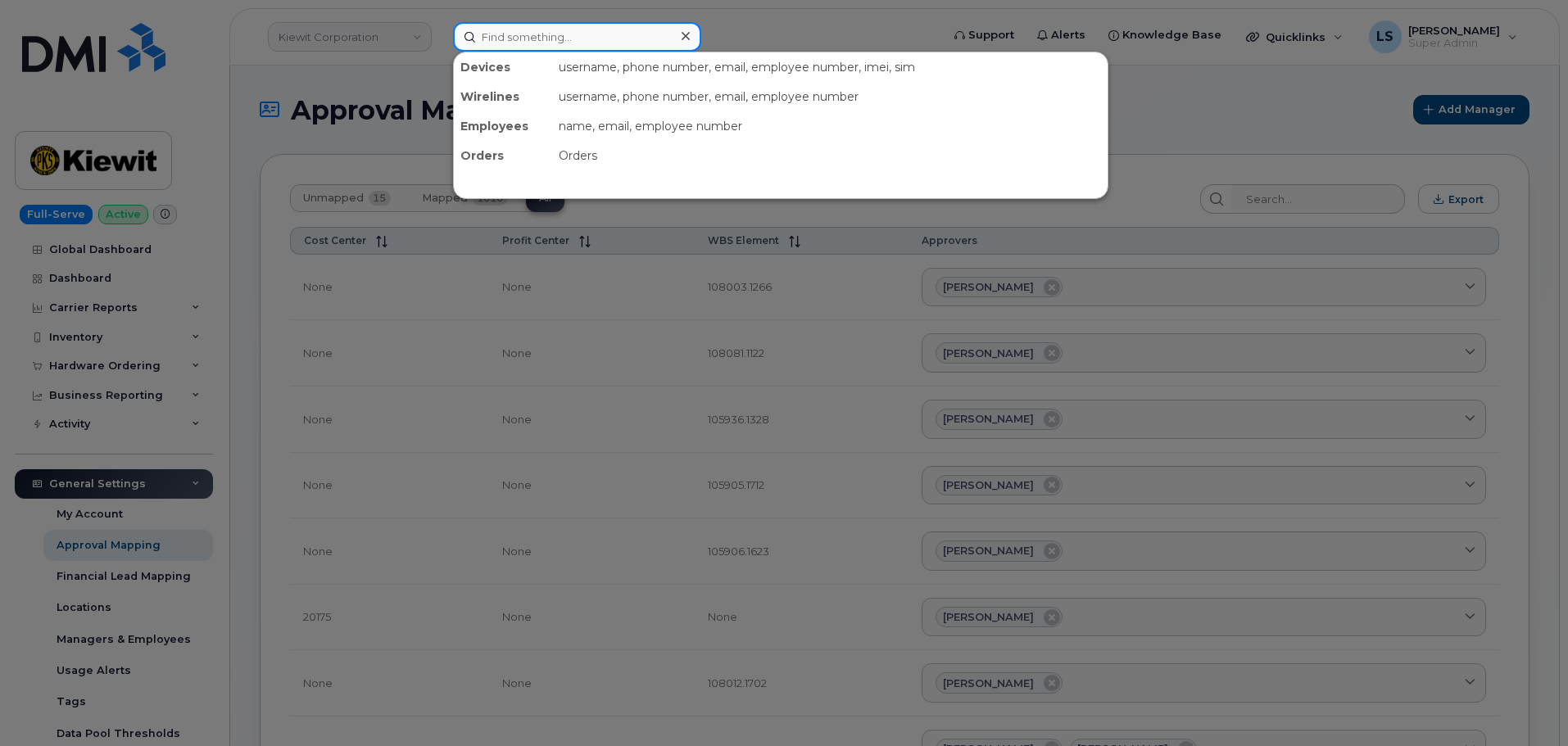
paste input "Julia Jung"
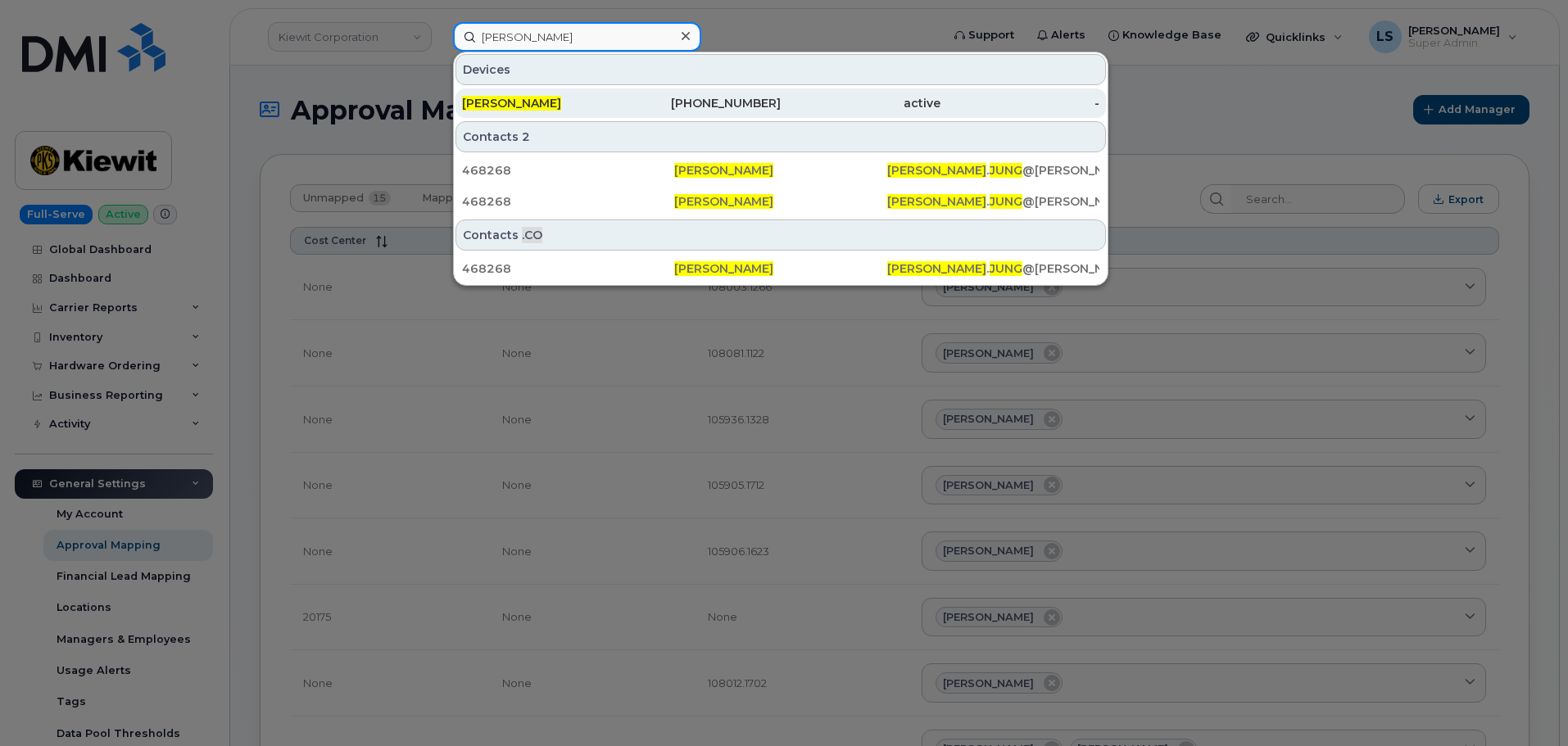
type input "Julia Jung"
click at [574, 103] on div "JULIA JUNG" at bounding box center [541, 103] width 159 height 16
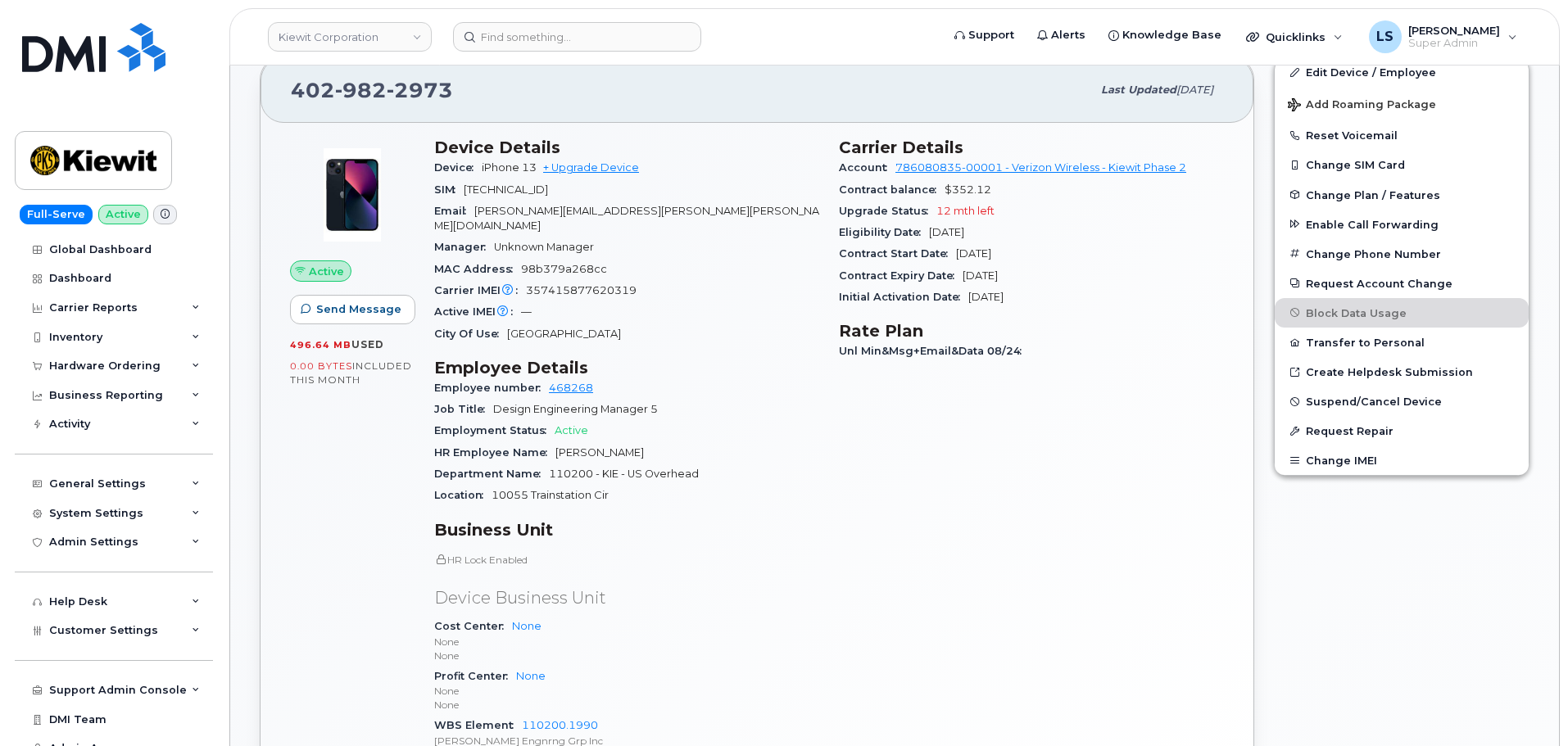
scroll to position [336, 0]
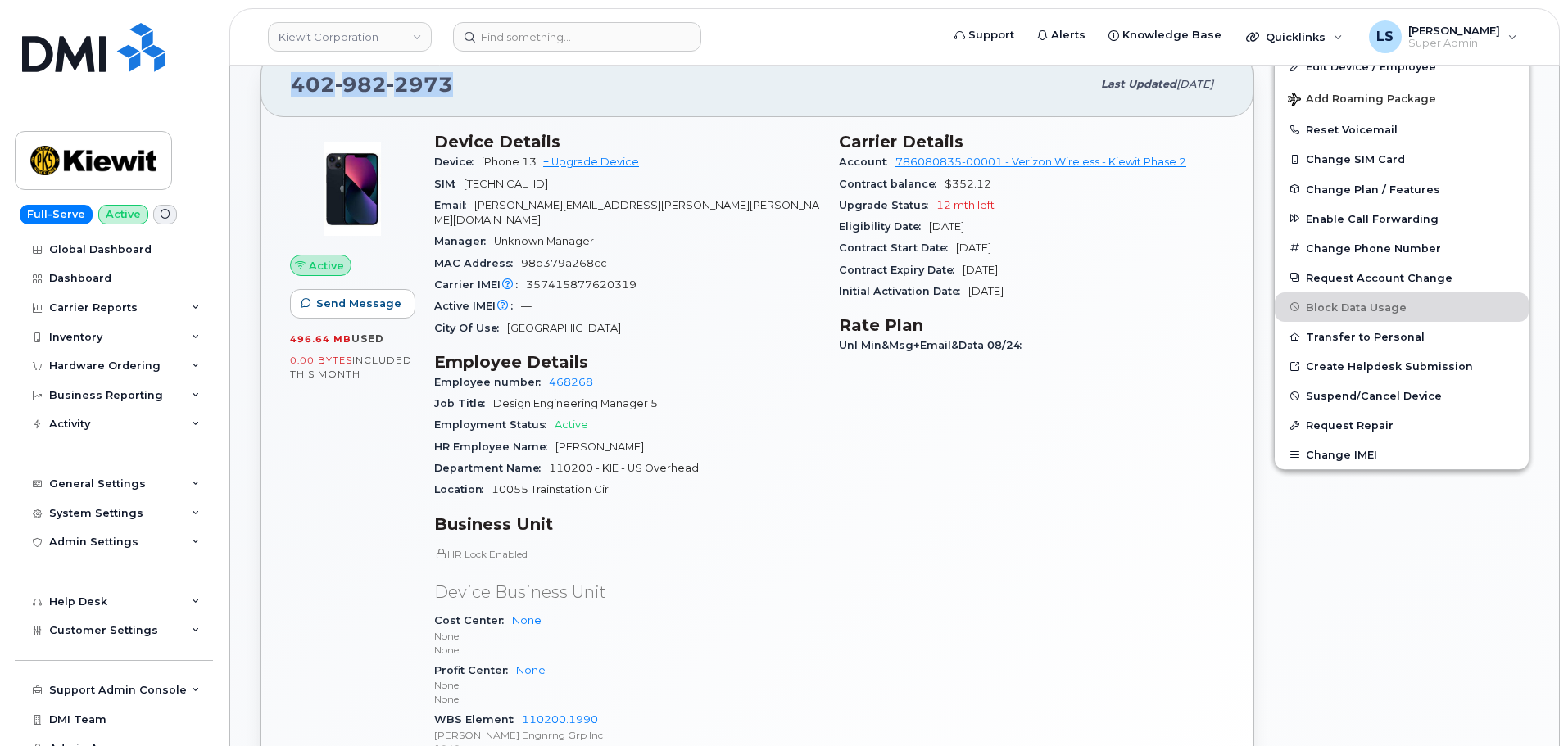
drag, startPoint x: 451, startPoint y: 85, endPoint x: 212, endPoint y: 72, distance: 239.4
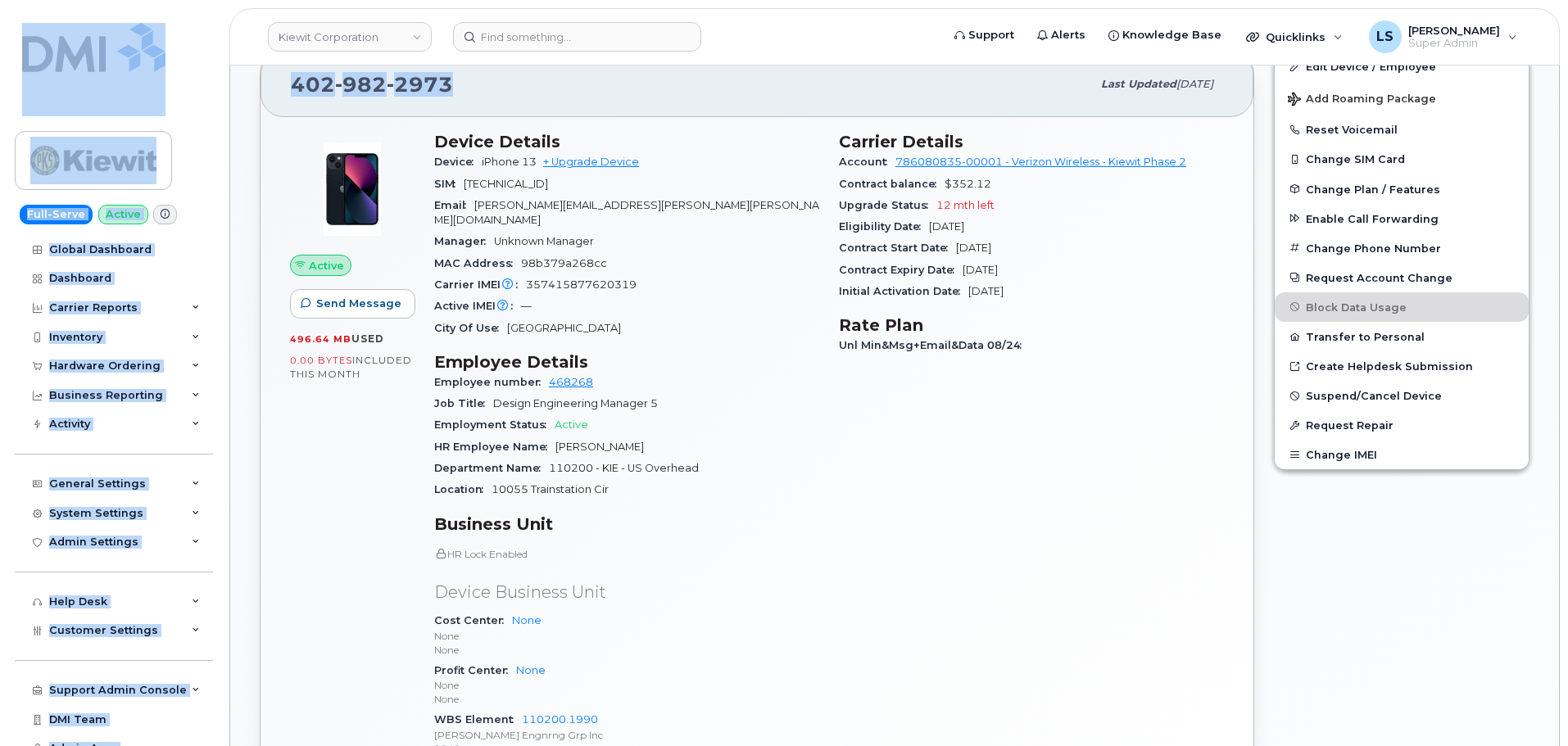
click at [480, 84] on div "402 982 2973" at bounding box center [691, 84] width 800 height 35
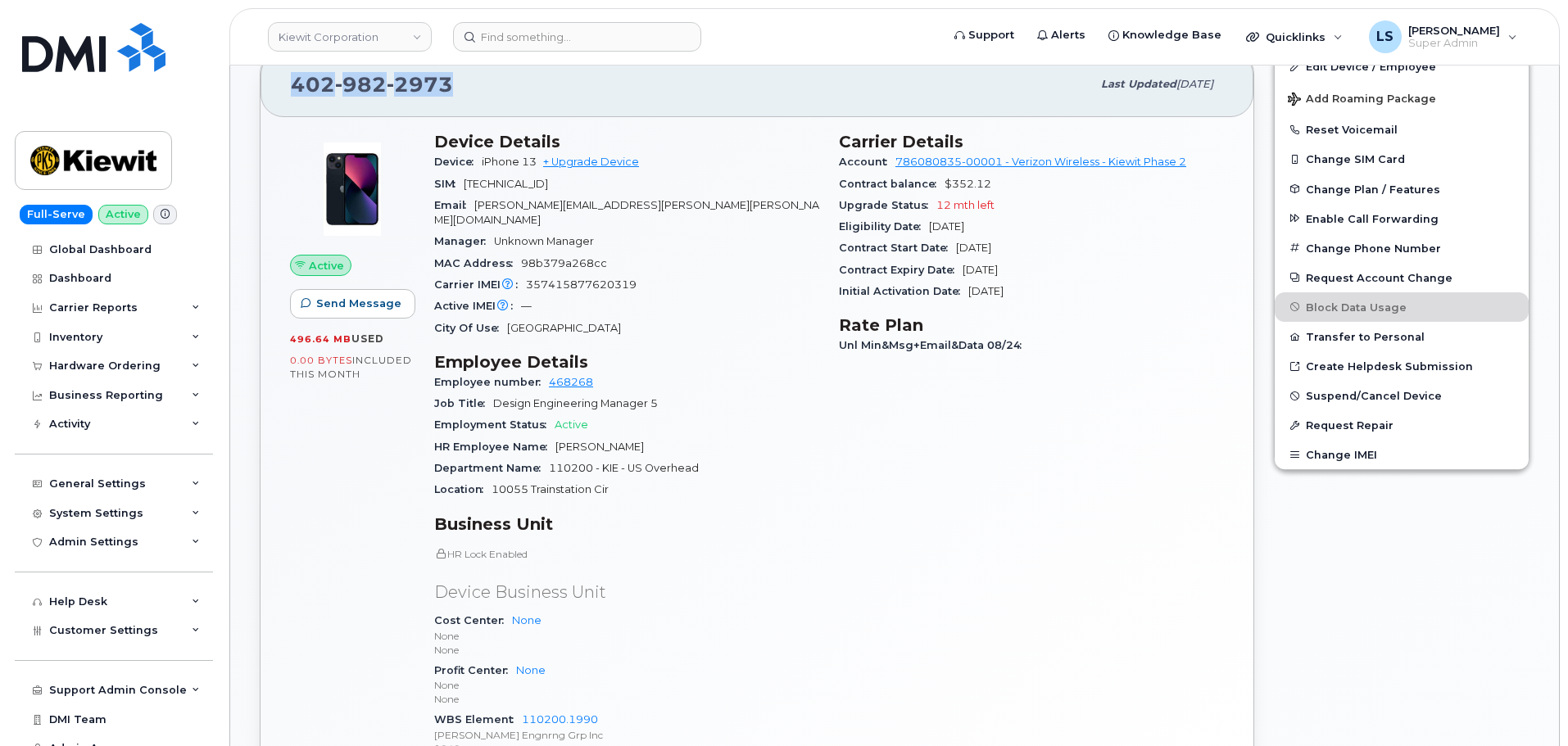
drag, startPoint x: 454, startPoint y: 87, endPoint x: 292, endPoint y: 78, distance: 162.2
click at [292, 78] on div "402 982 2973" at bounding box center [691, 84] width 800 height 35
copy span "402 982 2973"
click at [694, 274] on div "Carrier IMEI Carrier IMEI is reported during the last billing cycle or change o…" at bounding box center [626, 285] width 385 height 21
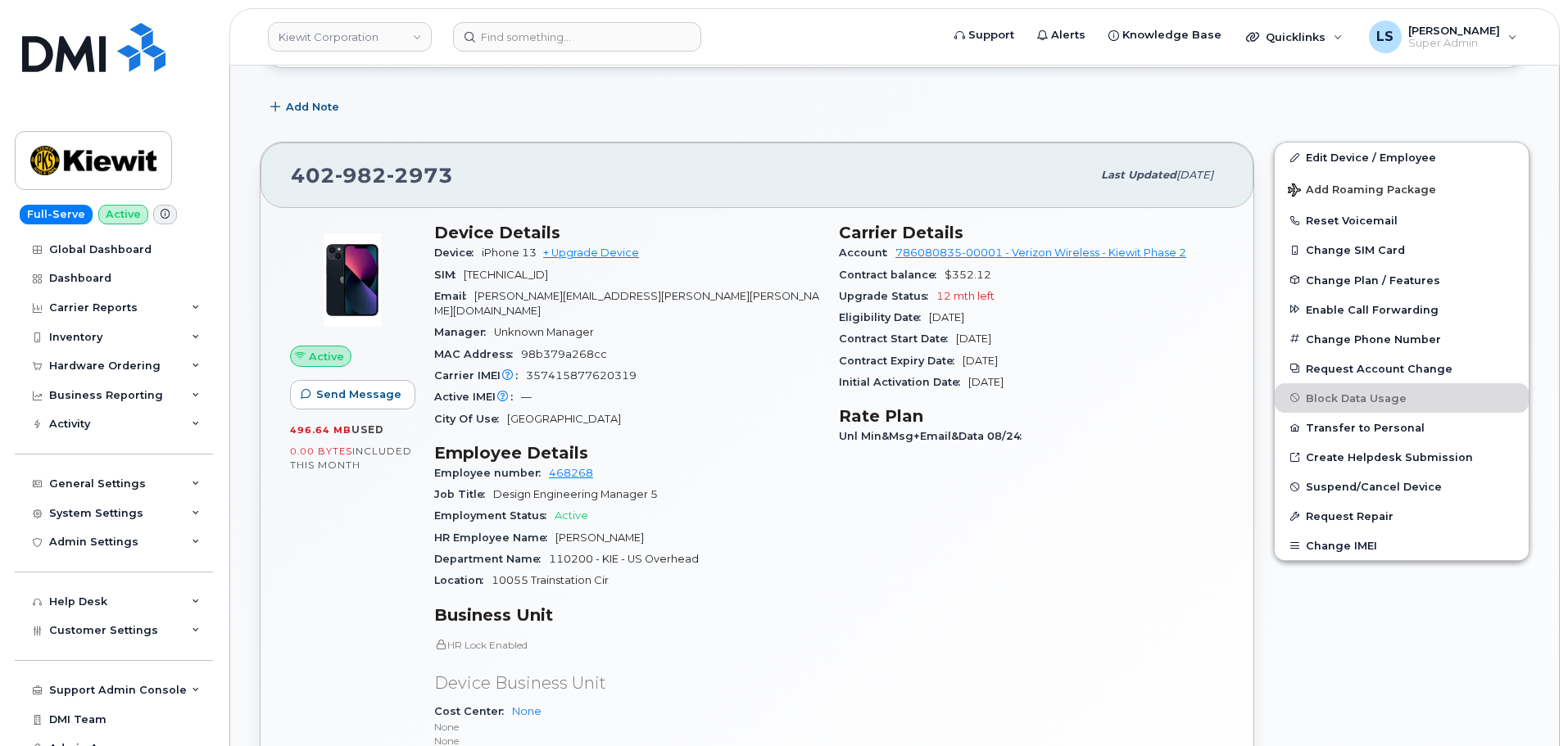
scroll to position [246, 0]
click at [614, 369] on span "357415877620319" at bounding box center [581, 375] width 110 height 12
click at [612, 369] on span "357415877620319" at bounding box center [581, 375] width 110 height 12
copy span "357415877620319"
click at [634, 326] on div "Manager Unknown Manager" at bounding box center [626, 332] width 385 height 21
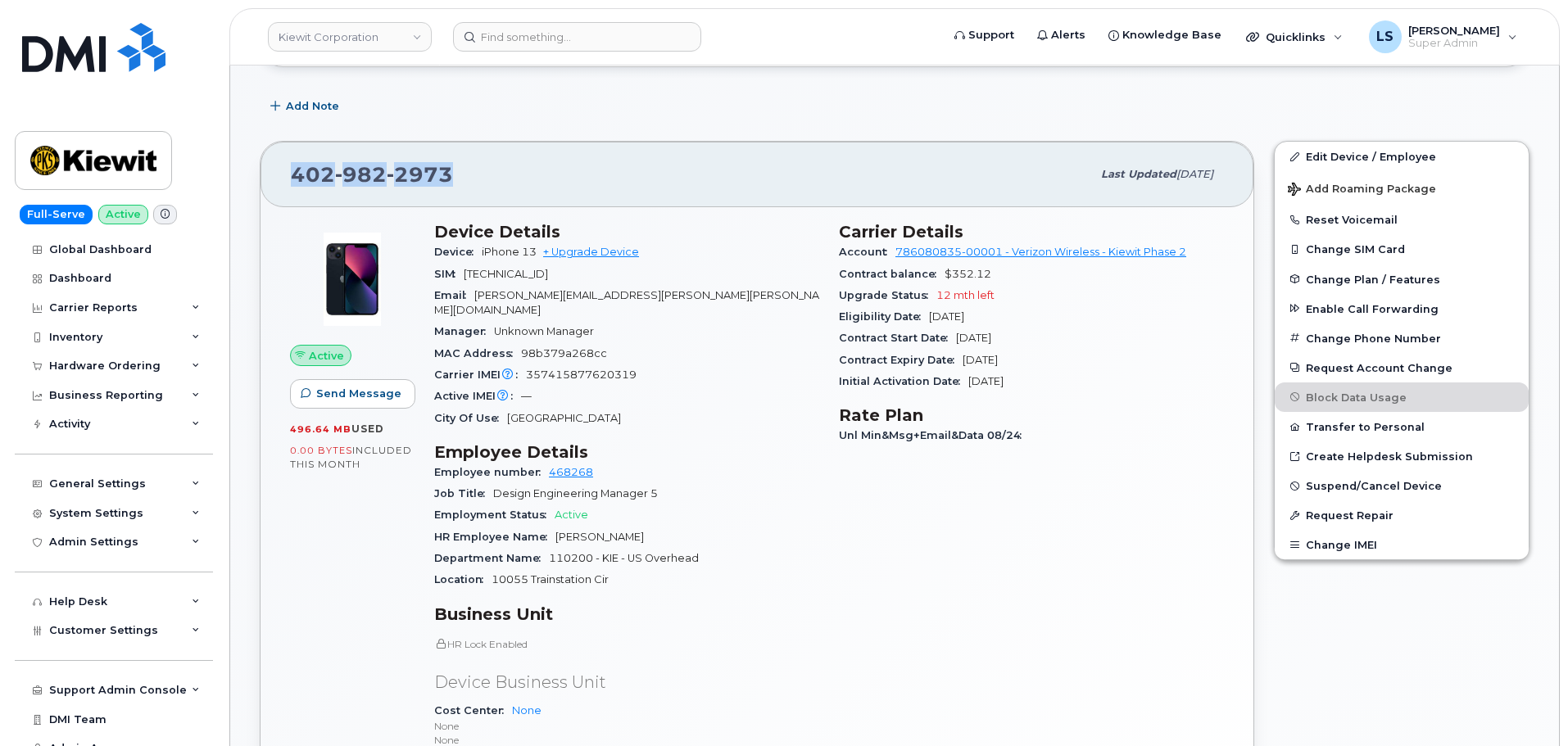
drag, startPoint x: 453, startPoint y: 179, endPoint x: 294, endPoint y: 169, distance: 159.3
click at [294, 169] on div "402 982 2973" at bounding box center [691, 174] width 800 height 35
copy span "402 982 2973"
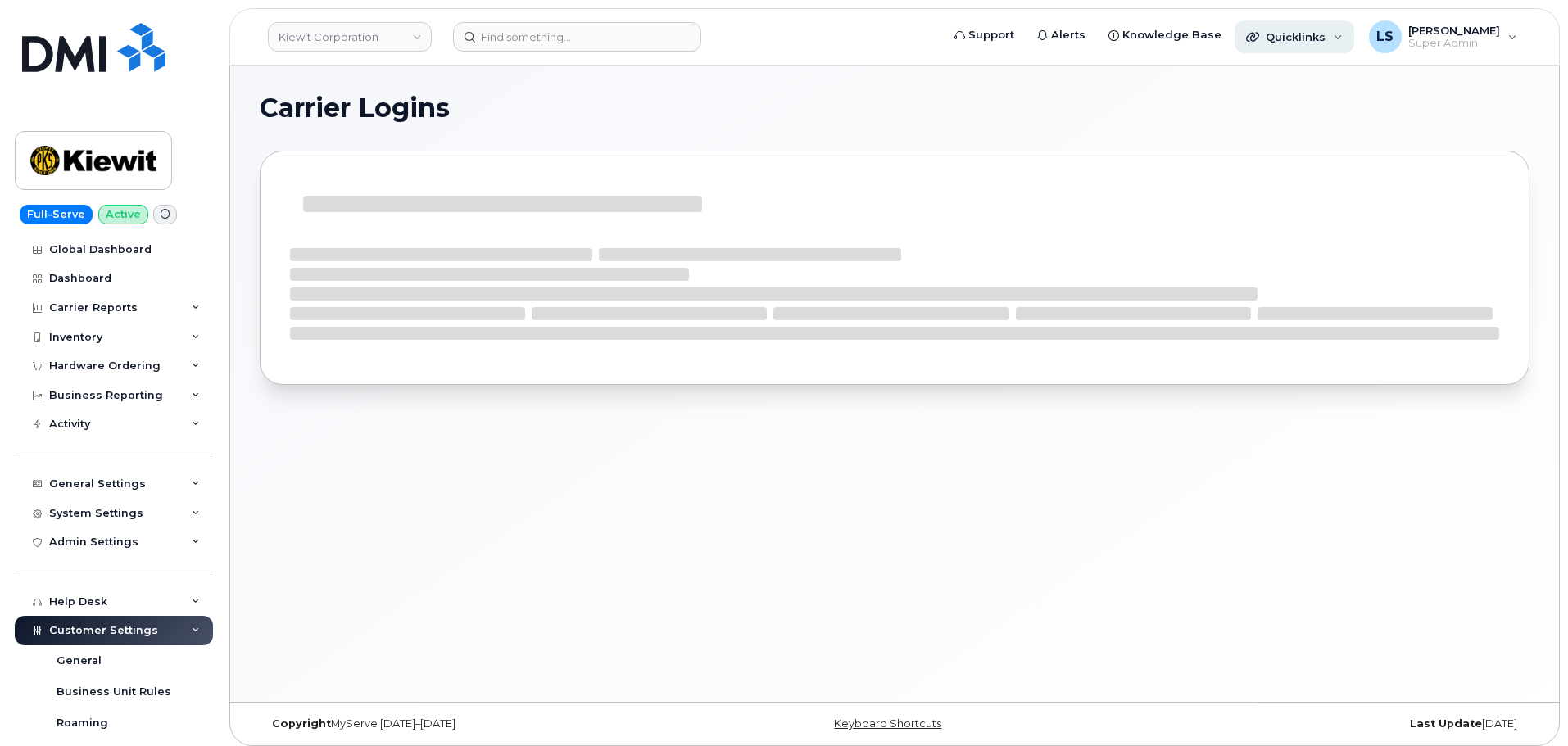
click at [1340, 34] on div "Quicklinks" at bounding box center [1294, 36] width 119 height 33
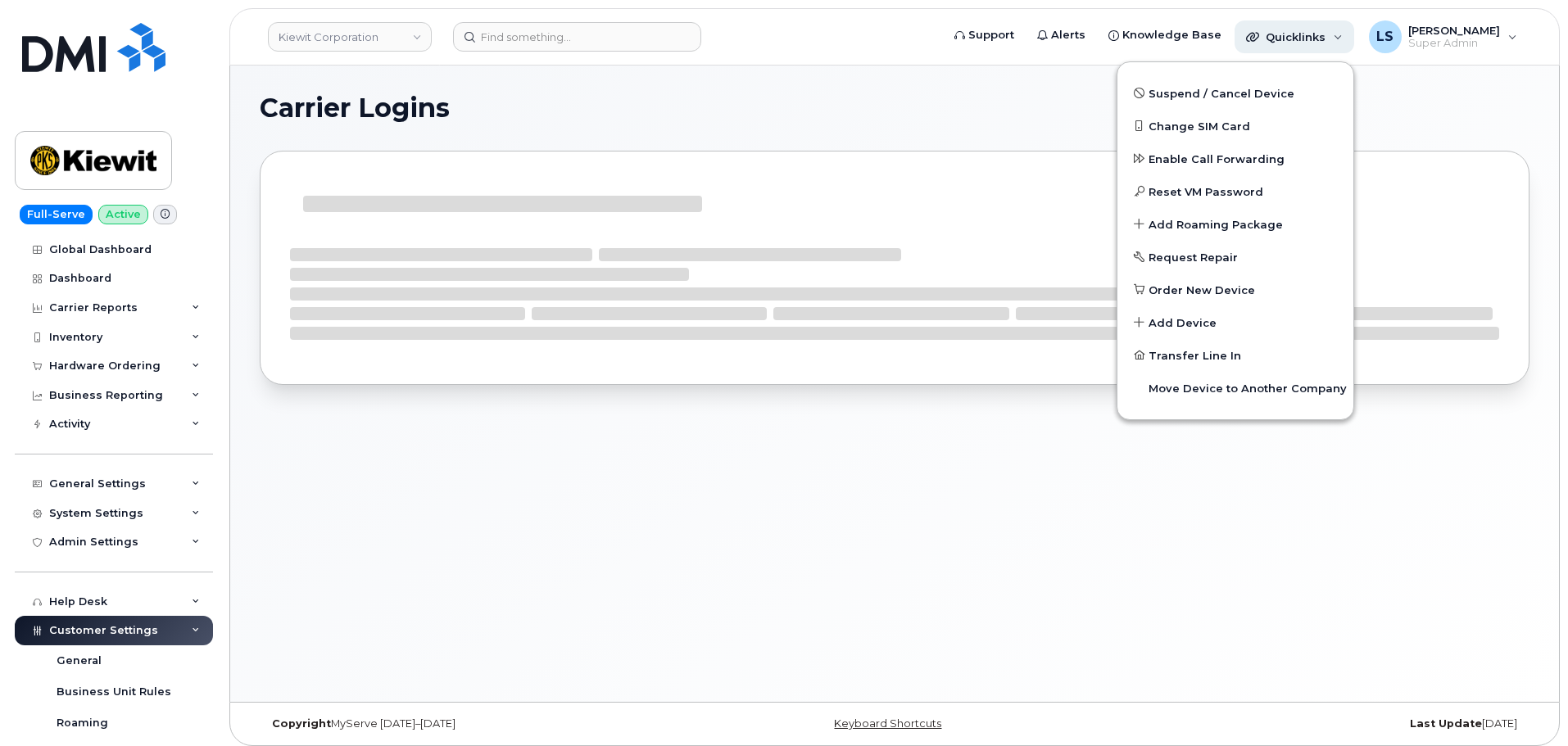
click at [1341, 35] on div "Quicklinks" at bounding box center [1294, 36] width 119 height 33
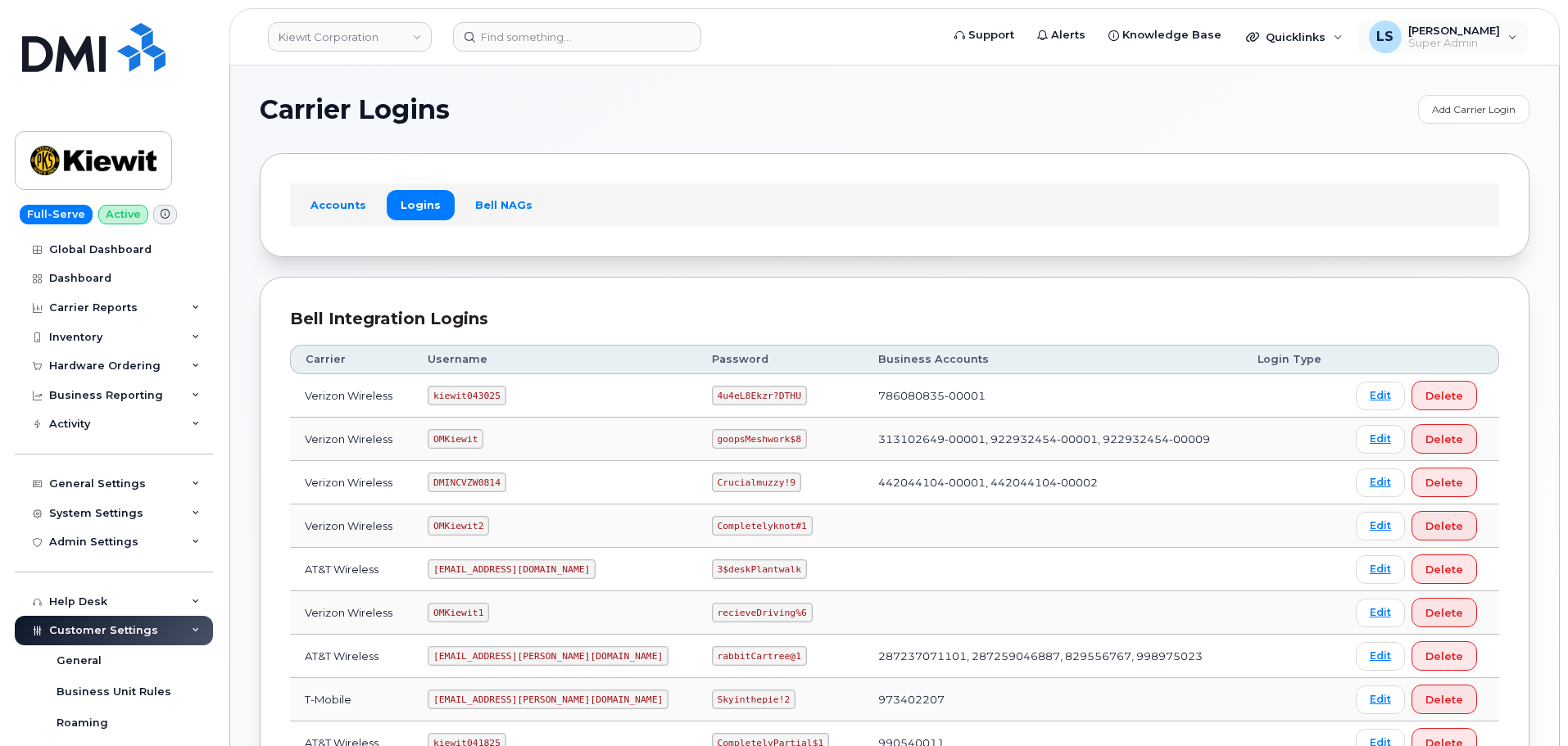
click at [1512, 53] on div "LS [PERSON_NAME] Super Admin English Français Adjust Account View AT&T Wireless…" at bounding box center [1443, 36] width 174 height 36
click at [728, 400] on code "4u4eL8Ekzr?DTHU" at bounding box center [759, 396] width 95 height 20
copy code "4u4eL8Ekzr?DTHU"
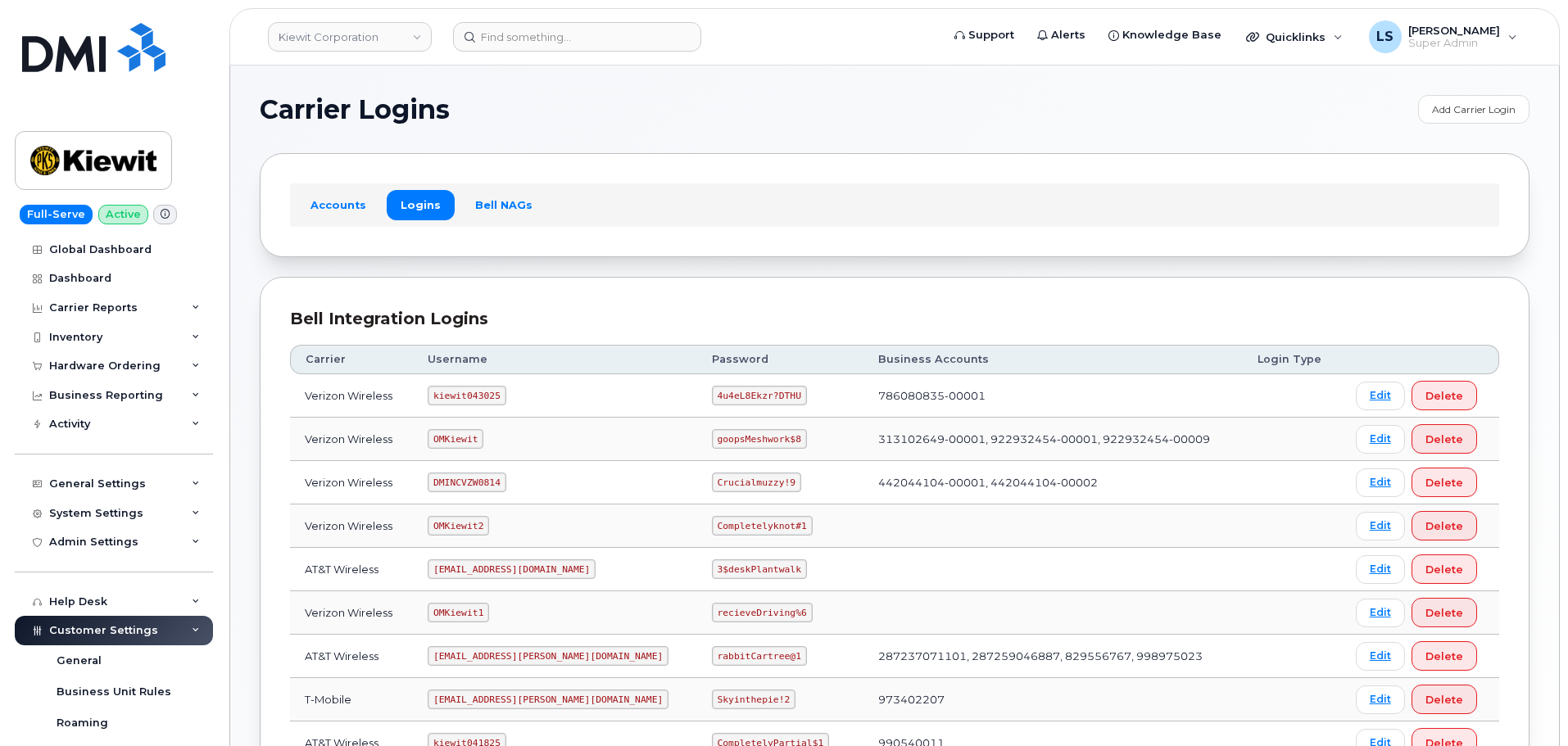
click at [605, 324] on div "Bell Integration Logins" at bounding box center [894, 319] width 1209 height 24
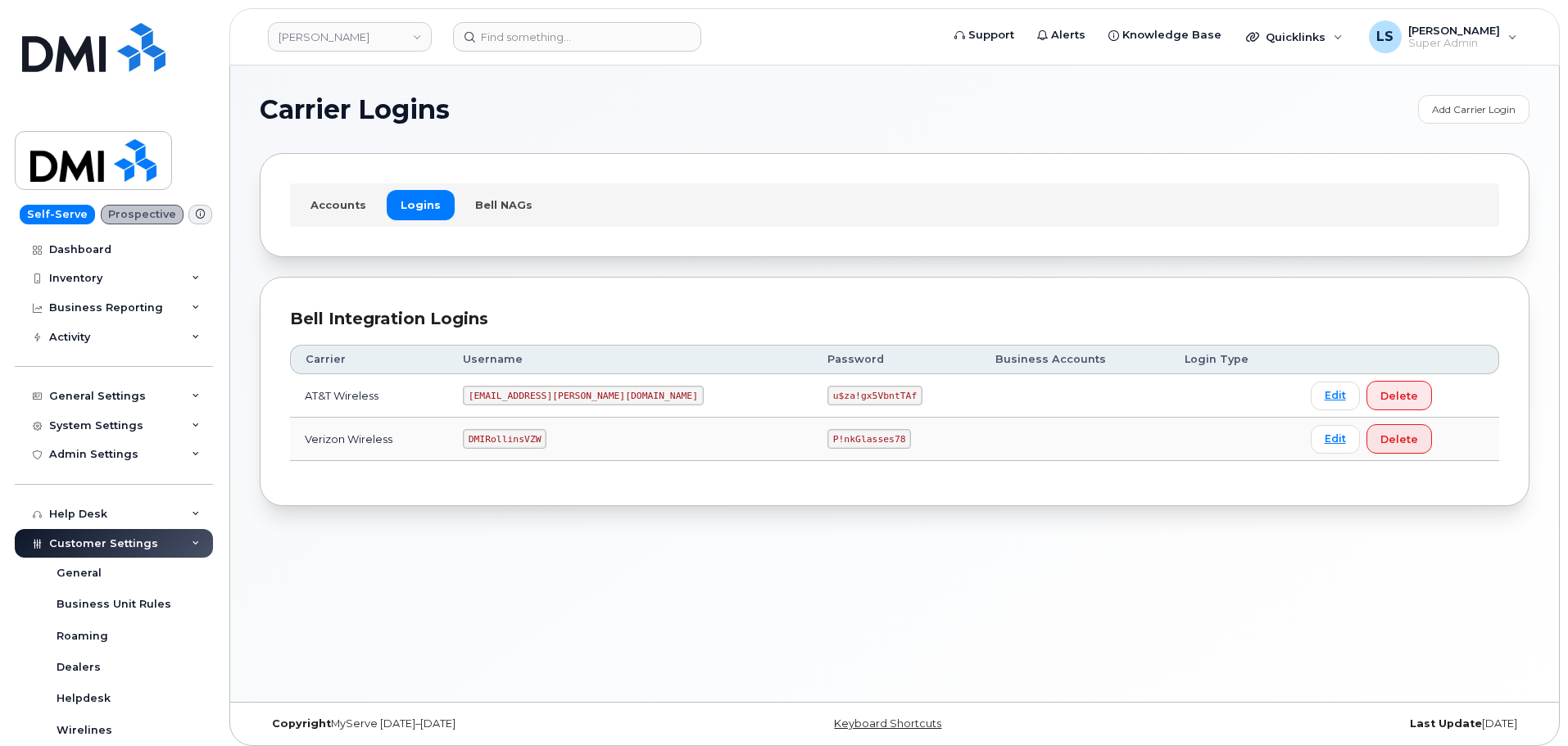
click at [828, 396] on code "u$za!gx5VbntTAf" at bounding box center [875, 396] width 95 height 20
copy code "u$za!gx5VbntTAf"
